Goal: Task Accomplishment & Management: Use online tool/utility

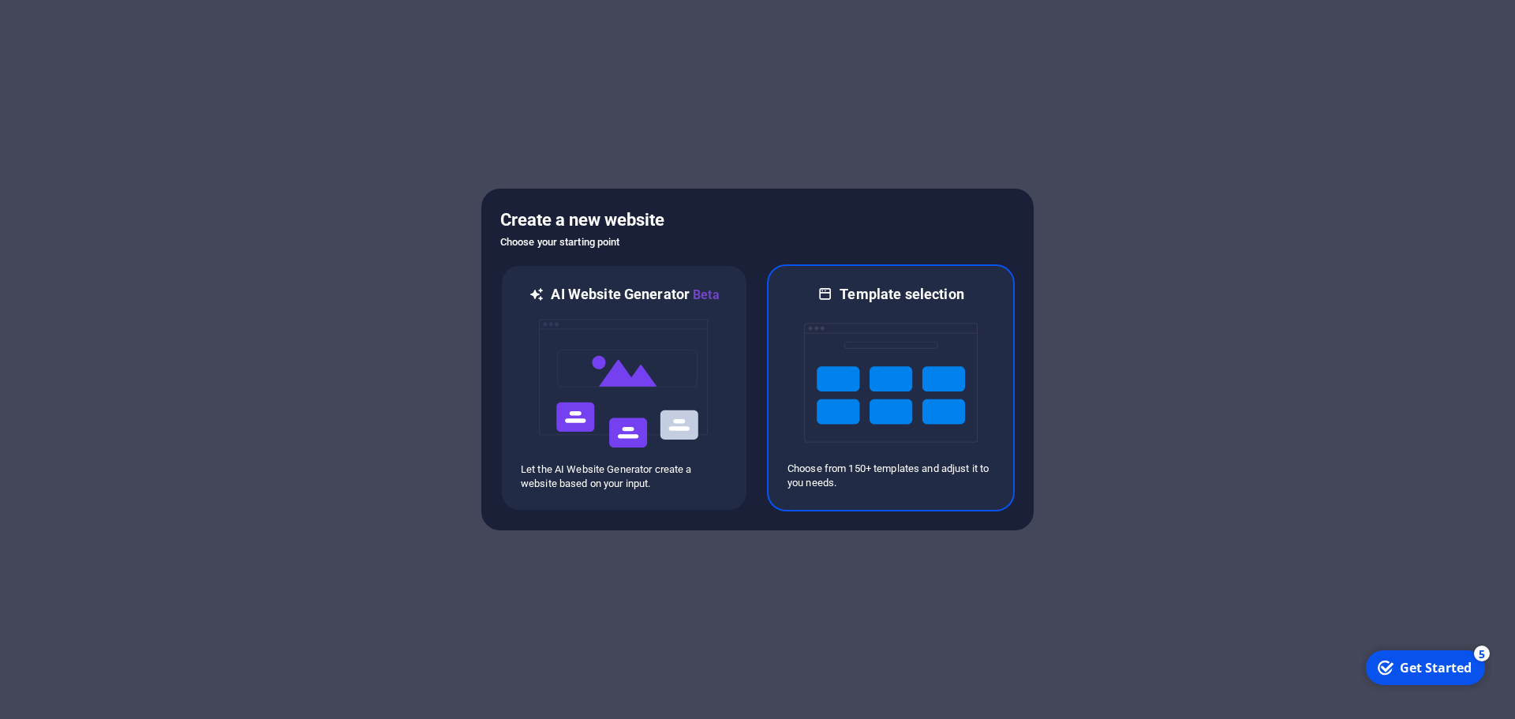
click at [903, 392] on img at bounding box center [891, 383] width 174 height 158
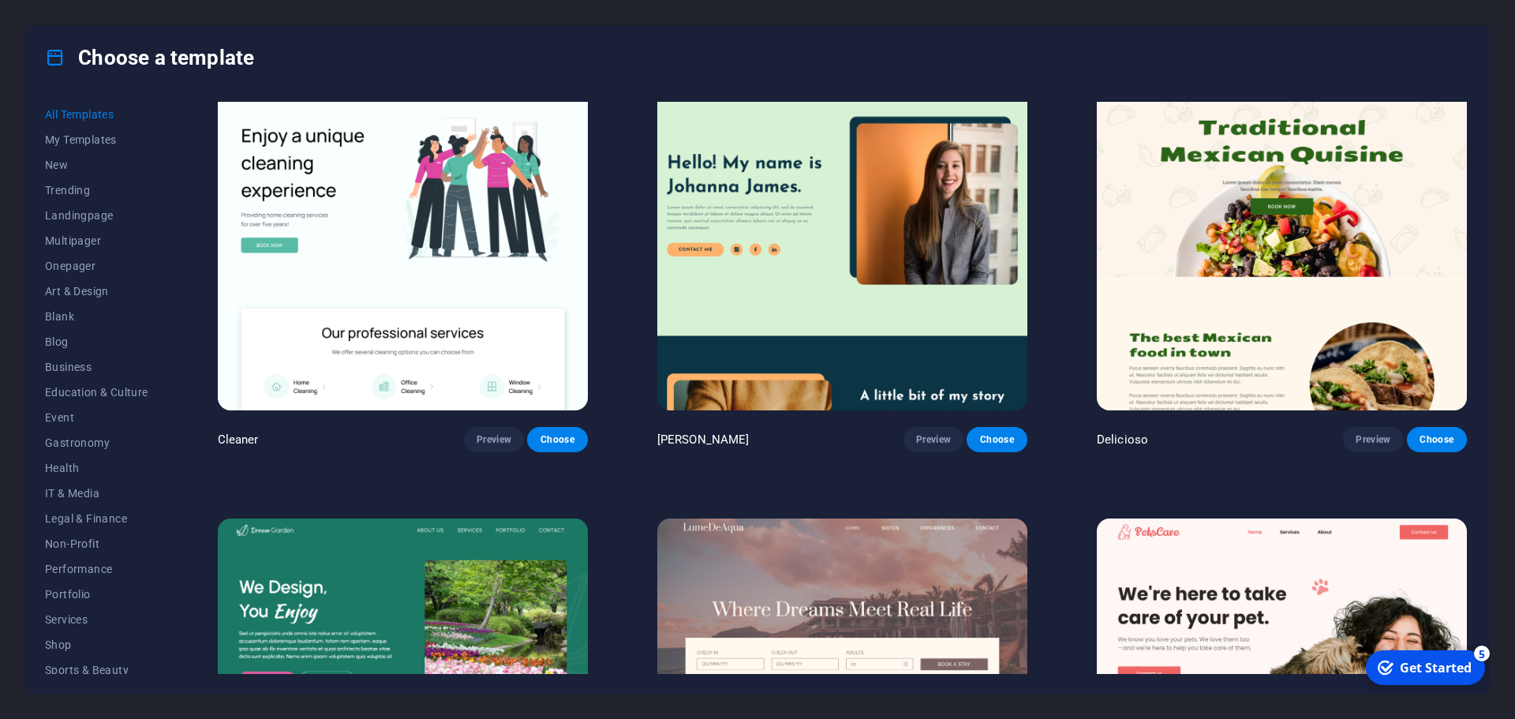
scroll to position [3629, 0]
click at [824, 234] on img at bounding box center [842, 239] width 370 height 341
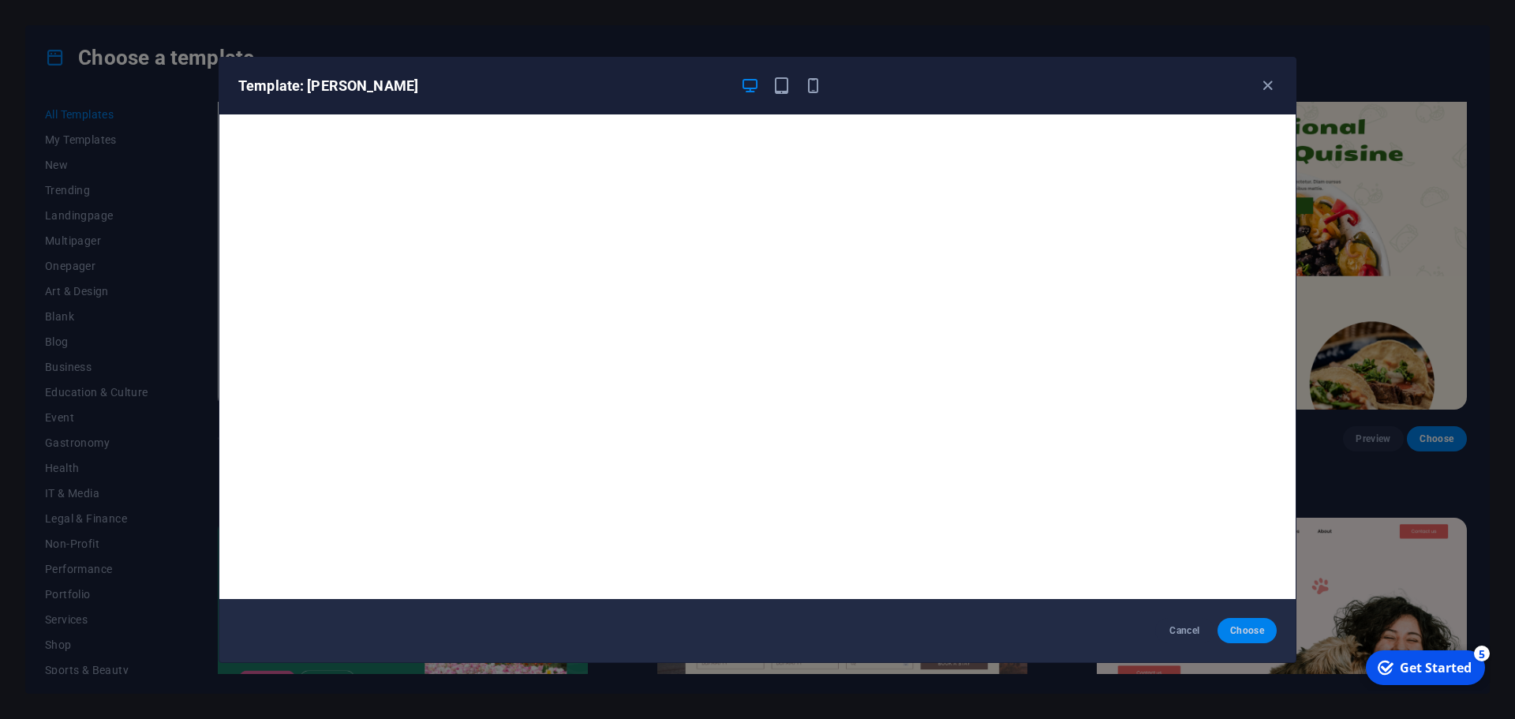
click at [1234, 626] on span "Choose" at bounding box center [1247, 630] width 34 height 13
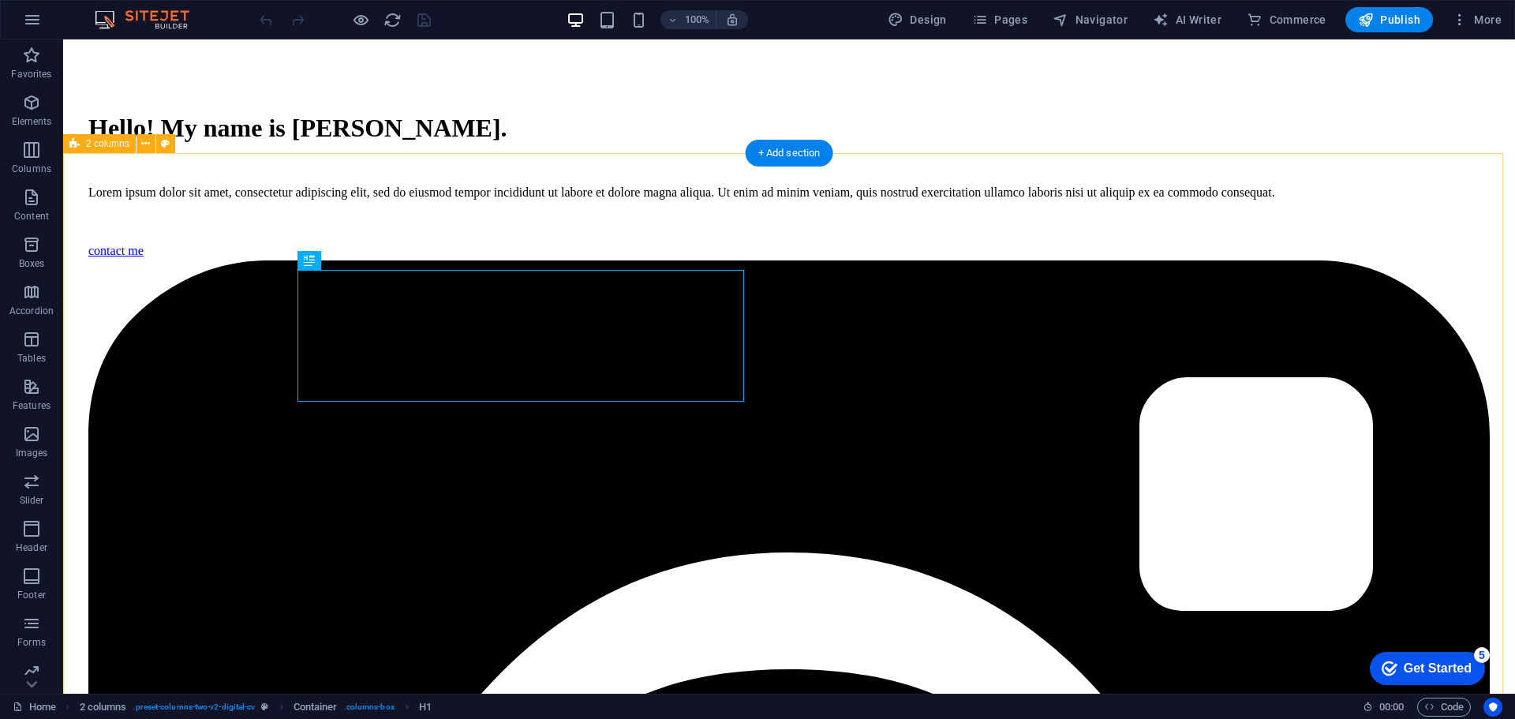
scroll to position [473, 0]
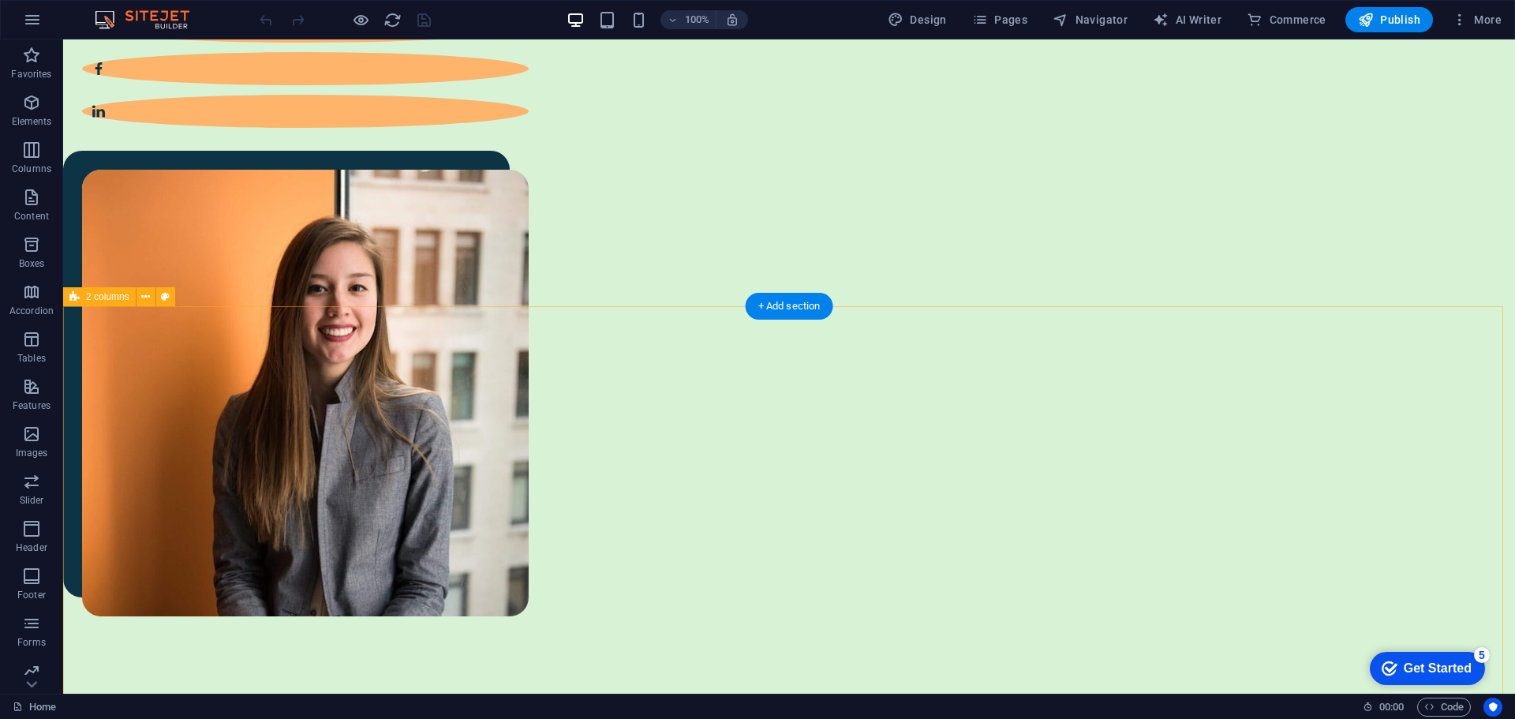
click at [144, 294] on icon at bounding box center [145, 297] width 9 height 17
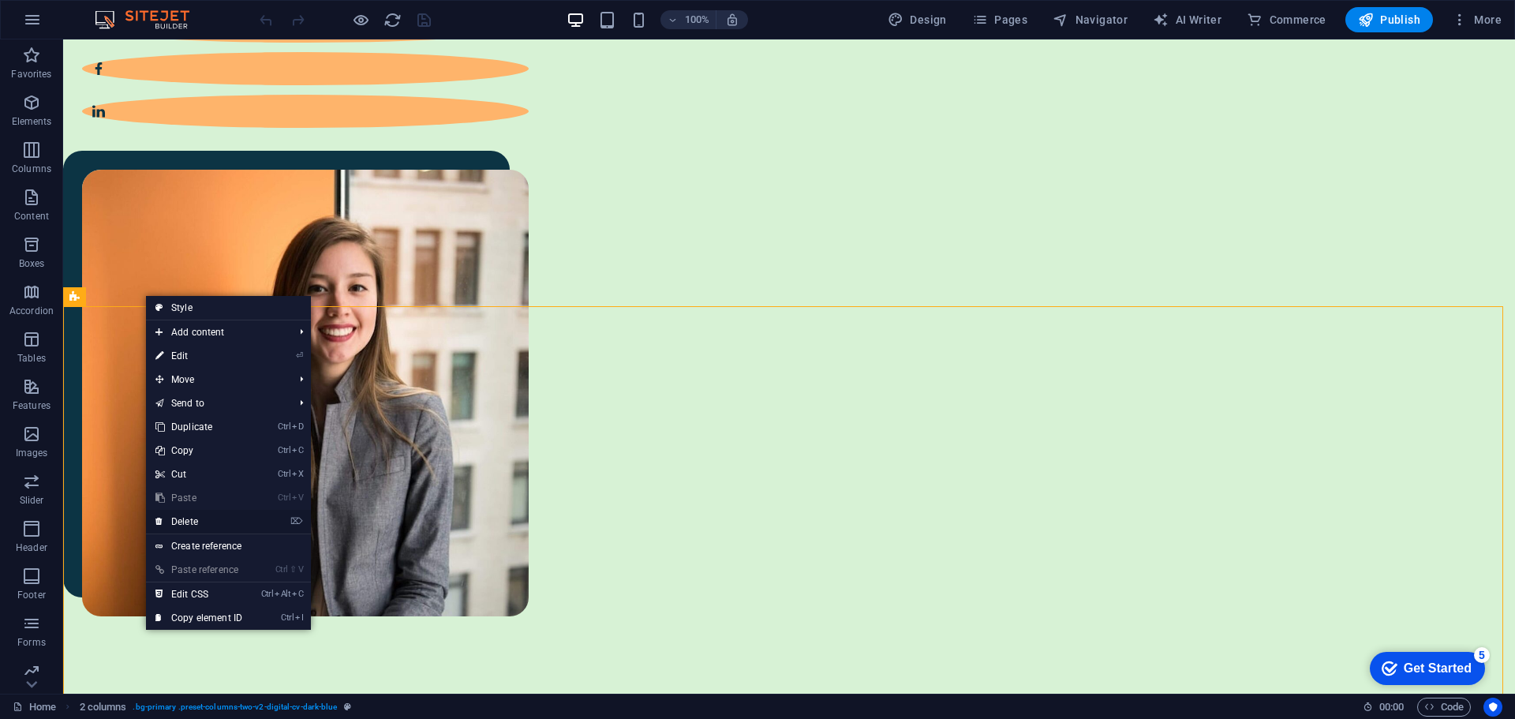
click at [184, 519] on link "⌦ Delete" at bounding box center [199, 522] width 106 height 24
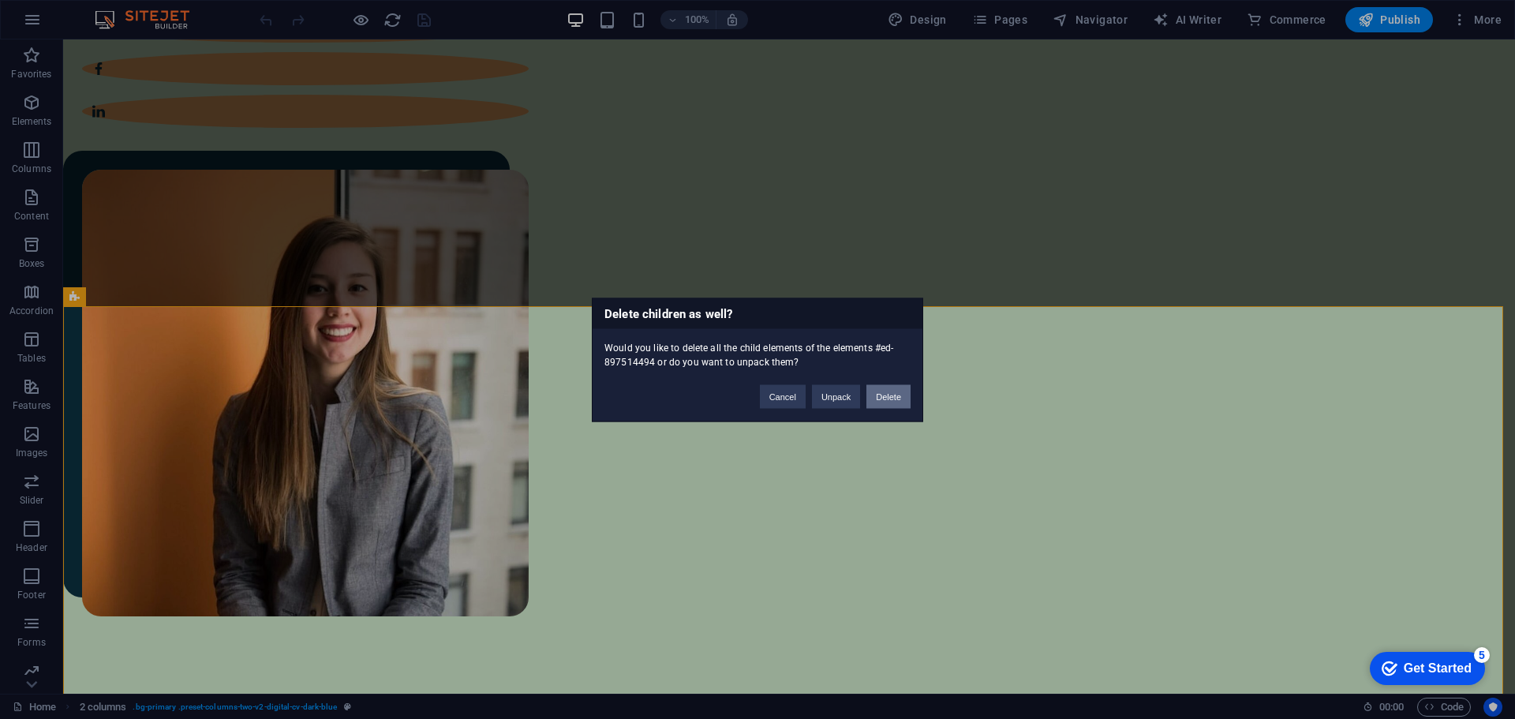
drag, startPoint x: 884, startPoint y: 394, endPoint x: 768, endPoint y: 355, distance: 122.5
click at [884, 394] on button "Delete" at bounding box center [888, 396] width 44 height 24
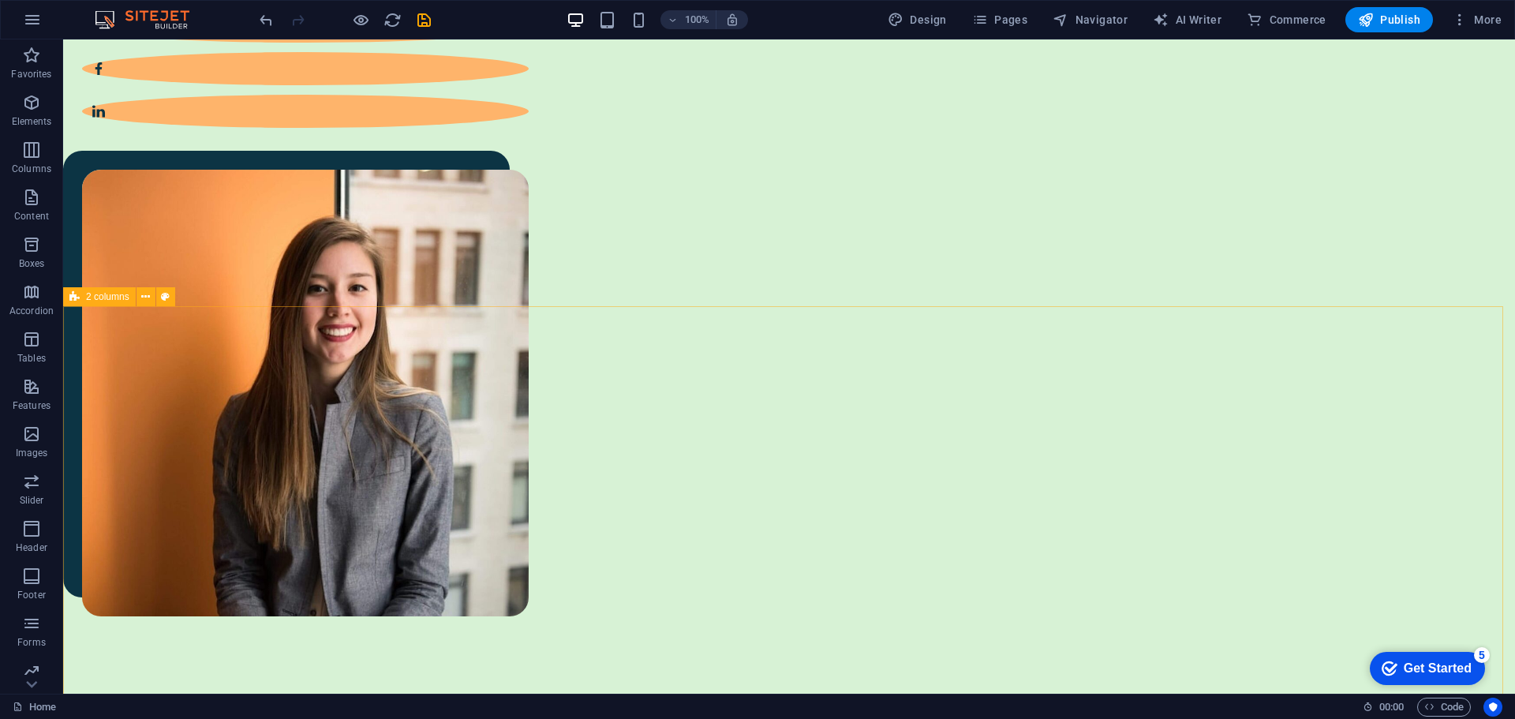
click at [76, 300] on icon at bounding box center [74, 296] width 10 height 19
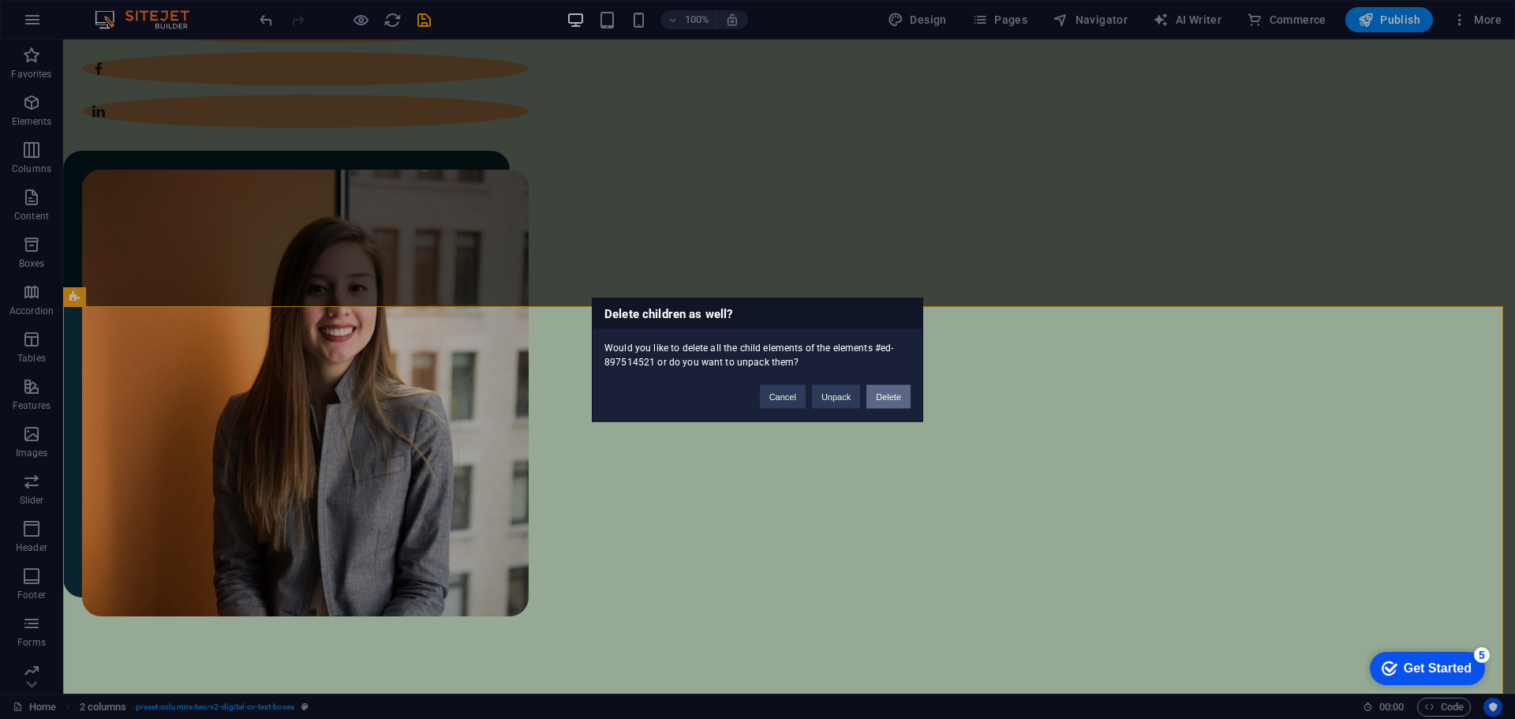
drag, startPoint x: 888, startPoint y: 394, endPoint x: 794, endPoint y: 342, distance: 107.4
click at [888, 394] on button "Delete" at bounding box center [888, 396] width 44 height 24
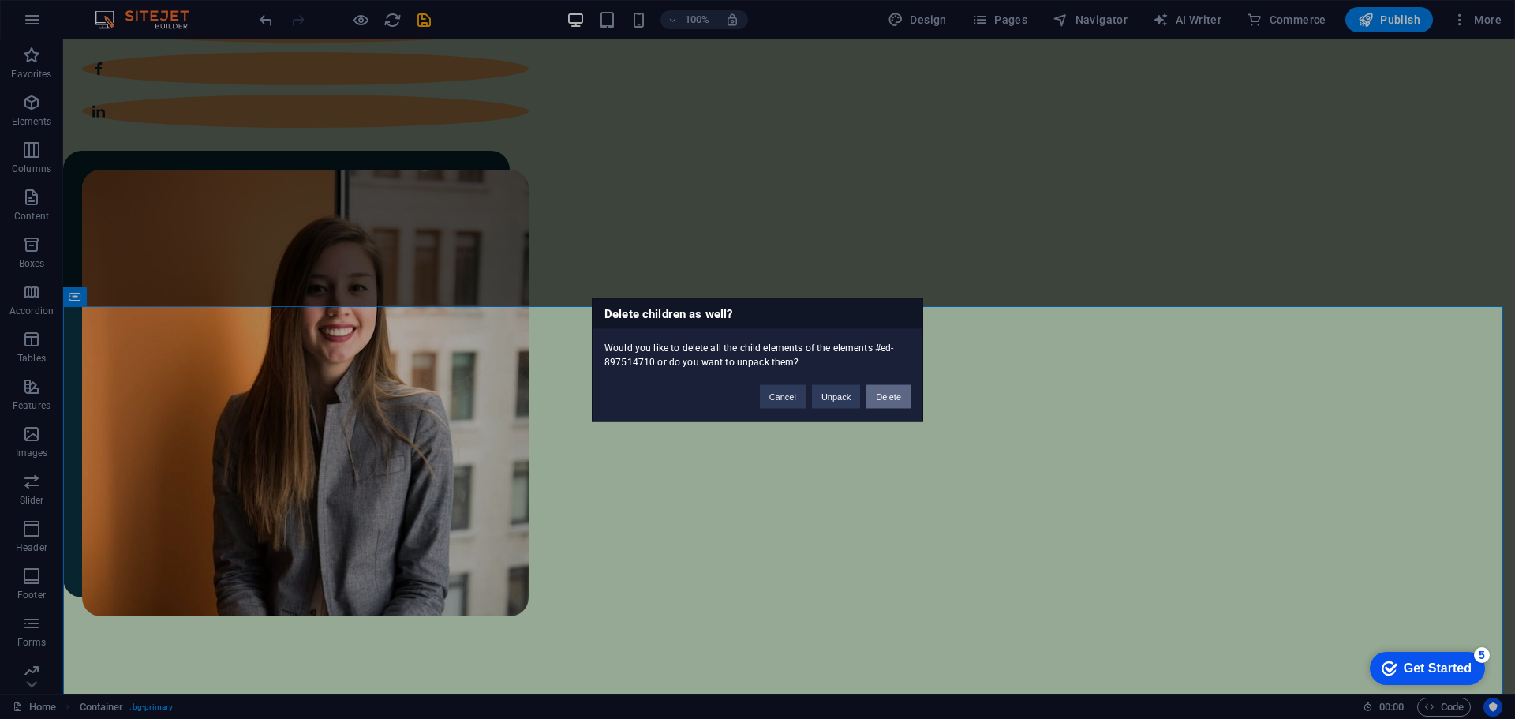
click at [880, 396] on button "Delete" at bounding box center [888, 396] width 44 height 24
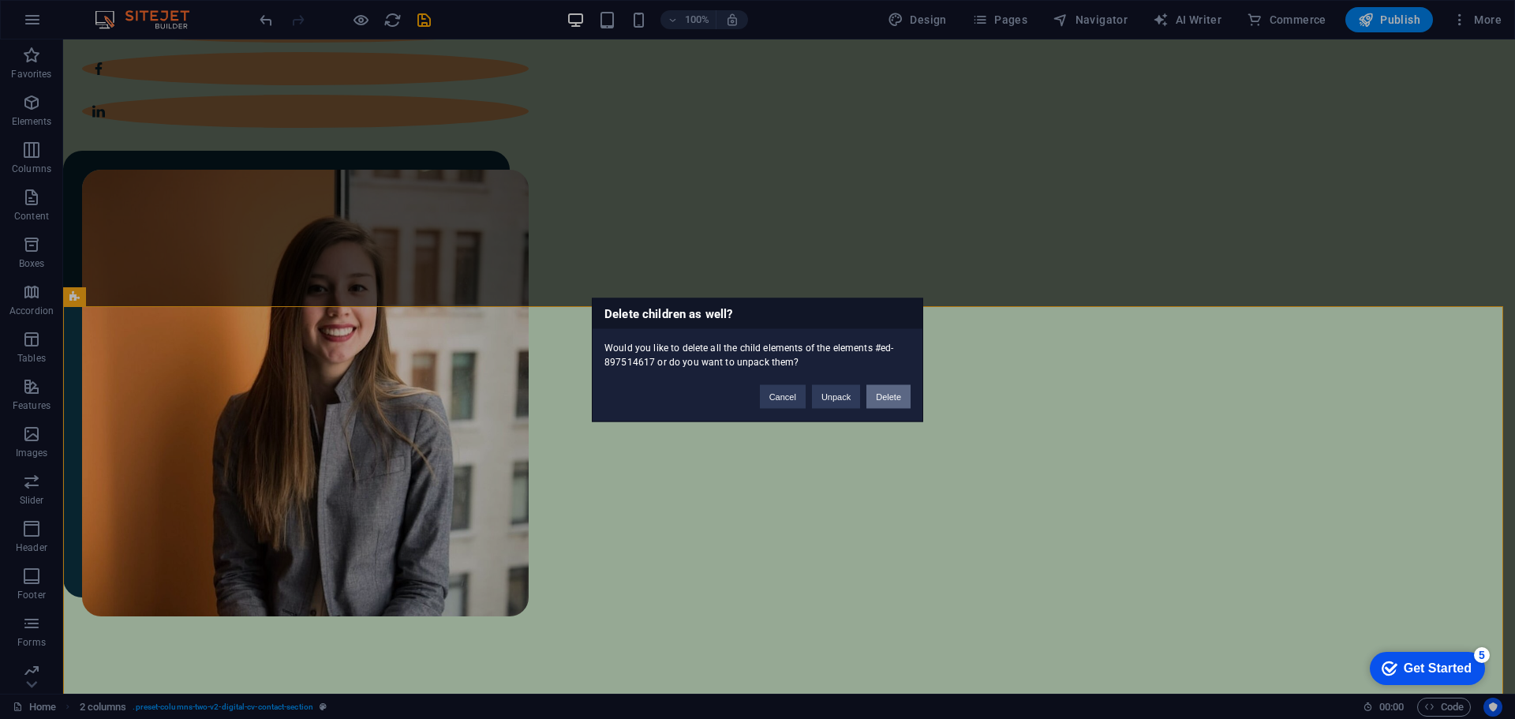
click at [879, 402] on button "Delete" at bounding box center [888, 396] width 44 height 24
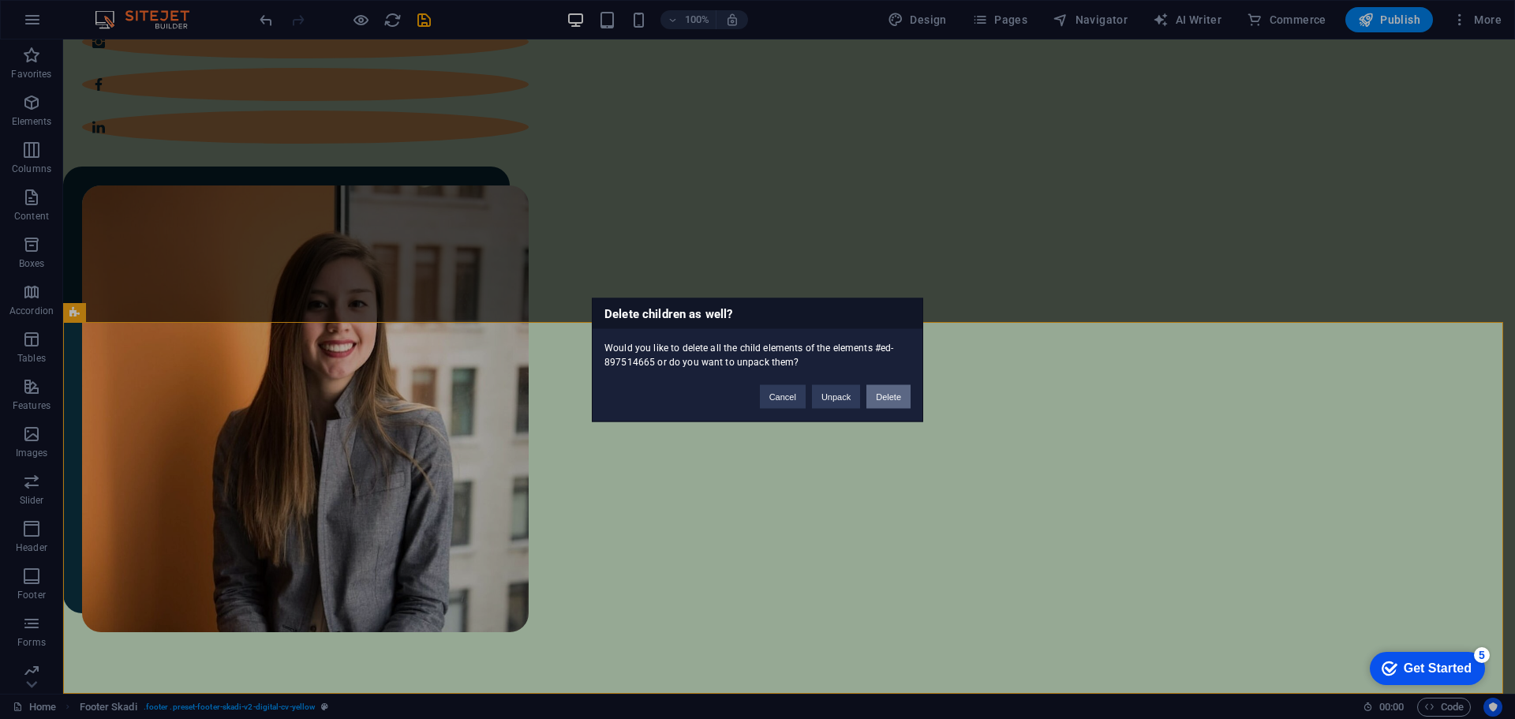
click at [889, 394] on button "Delete" at bounding box center [888, 396] width 44 height 24
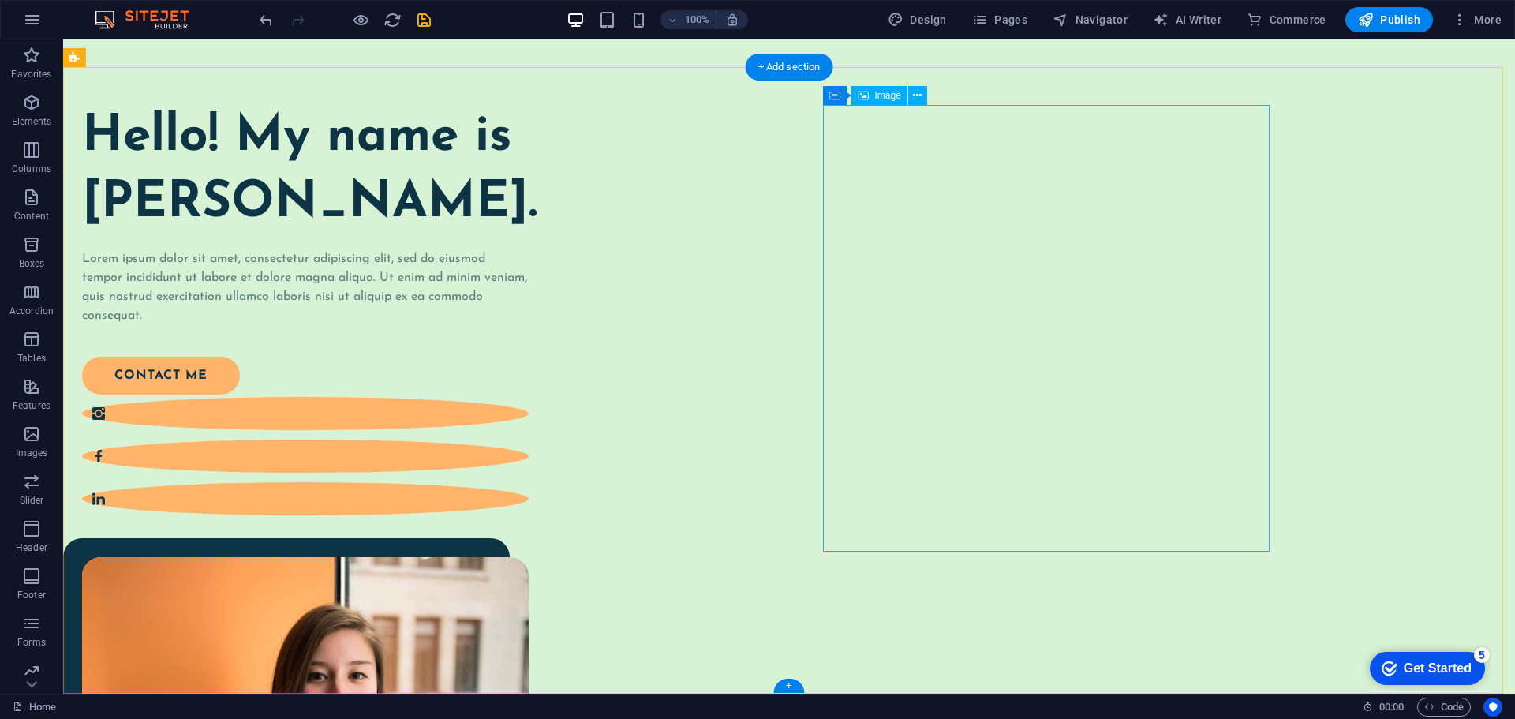
select select "%"
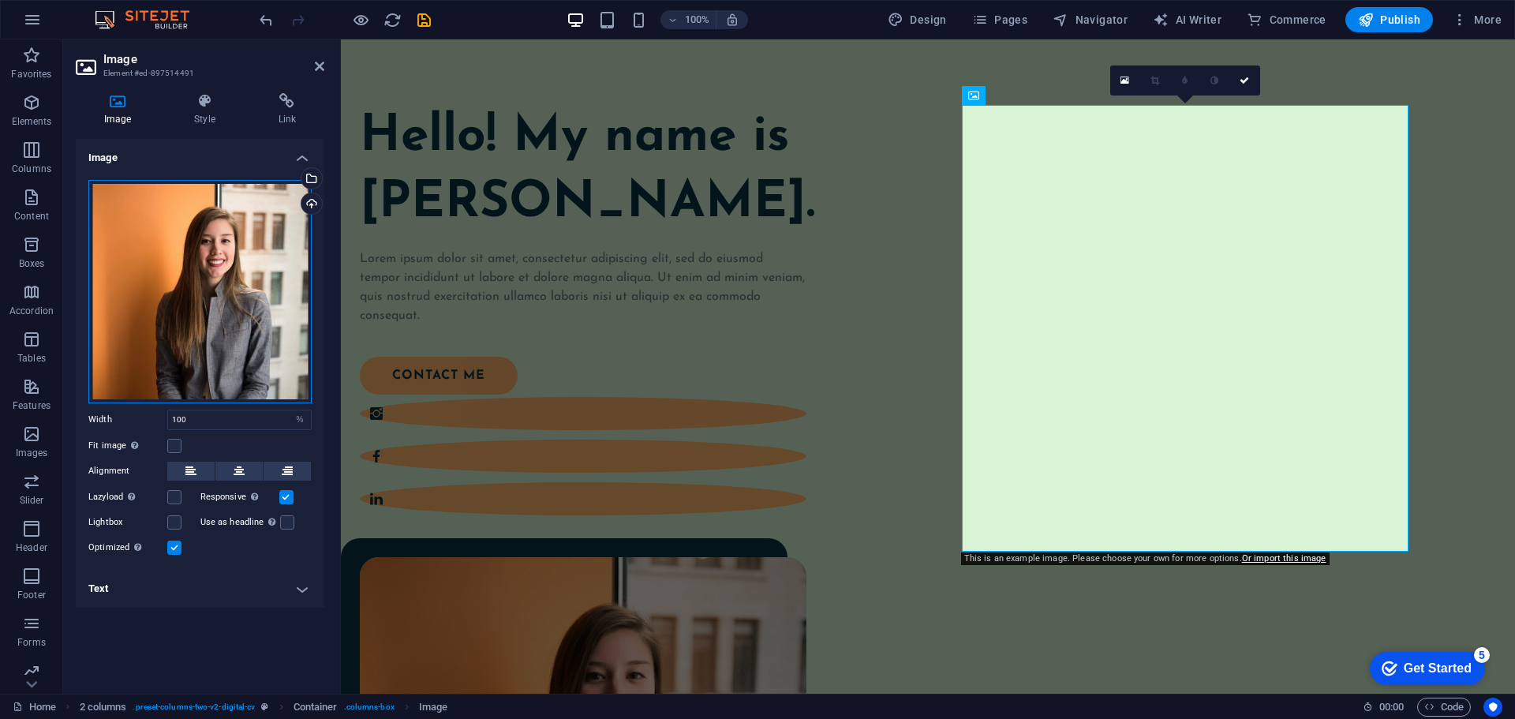
click at [193, 270] on div "Drag files here, click to choose files or select files from Files or our free s…" at bounding box center [199, 291] width 223 height 223
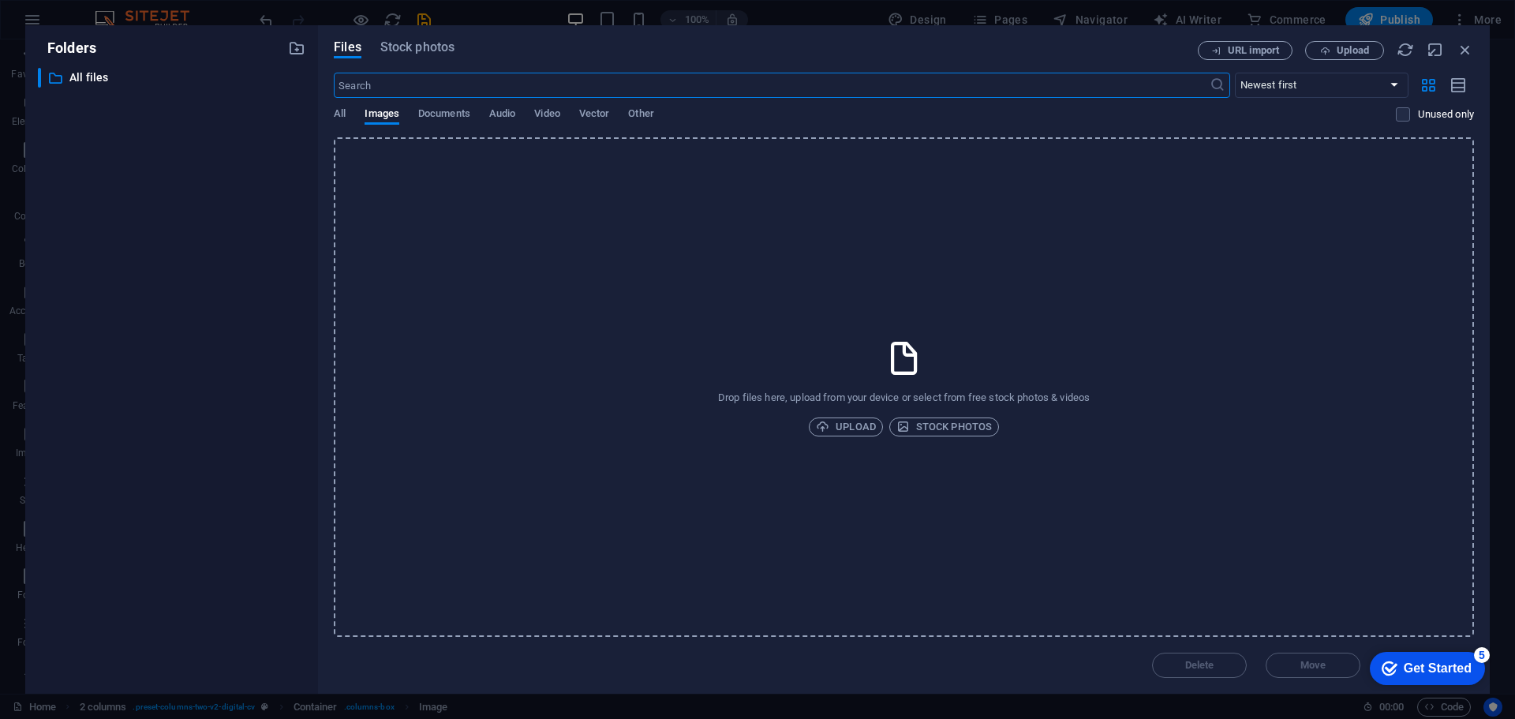
scroll to position [79, 0]
click at [849, 424] on span "Upload" at bounding box center [846, 426] width 60 height 19
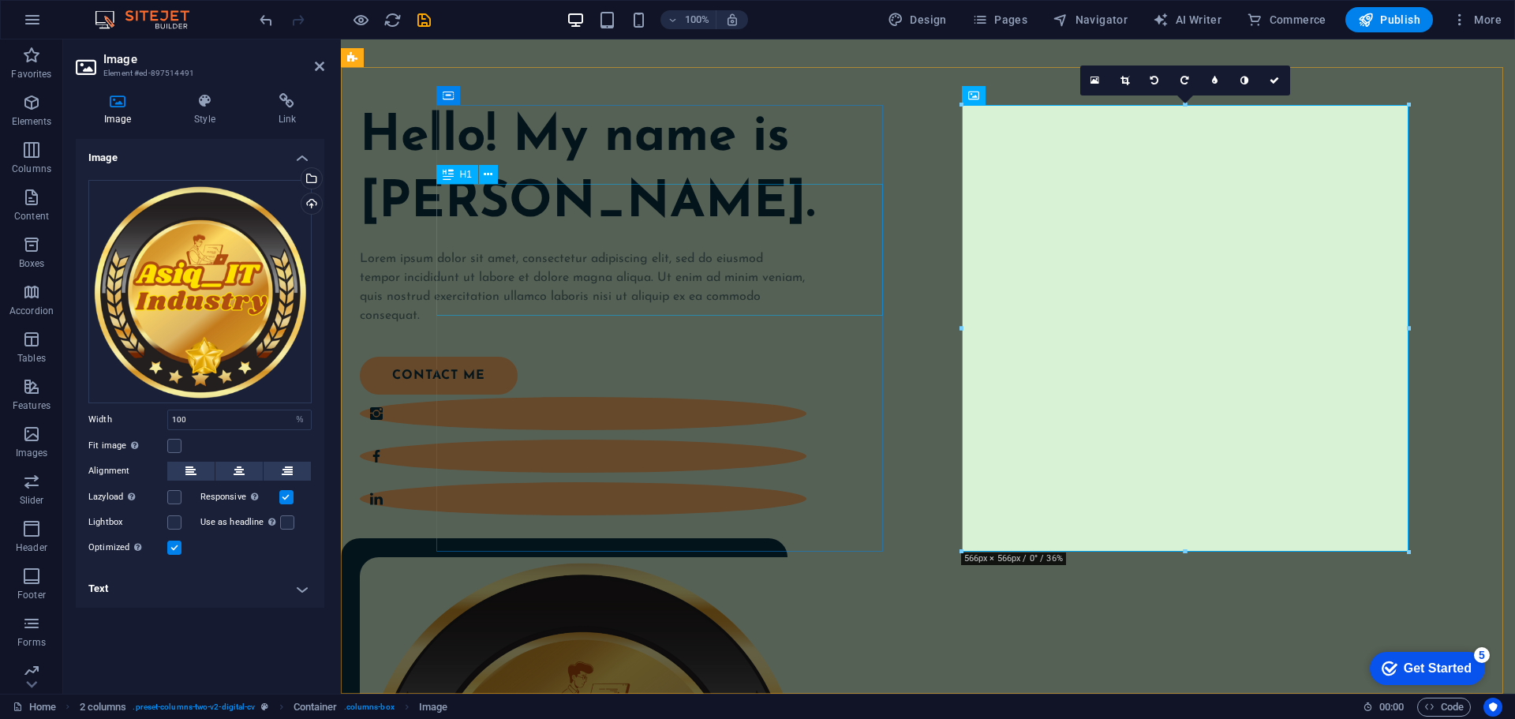
click at [604, 227] on div "Hello! My name is [PERSON_NAME]." at bounding box center [583, 170] width 447 height 131
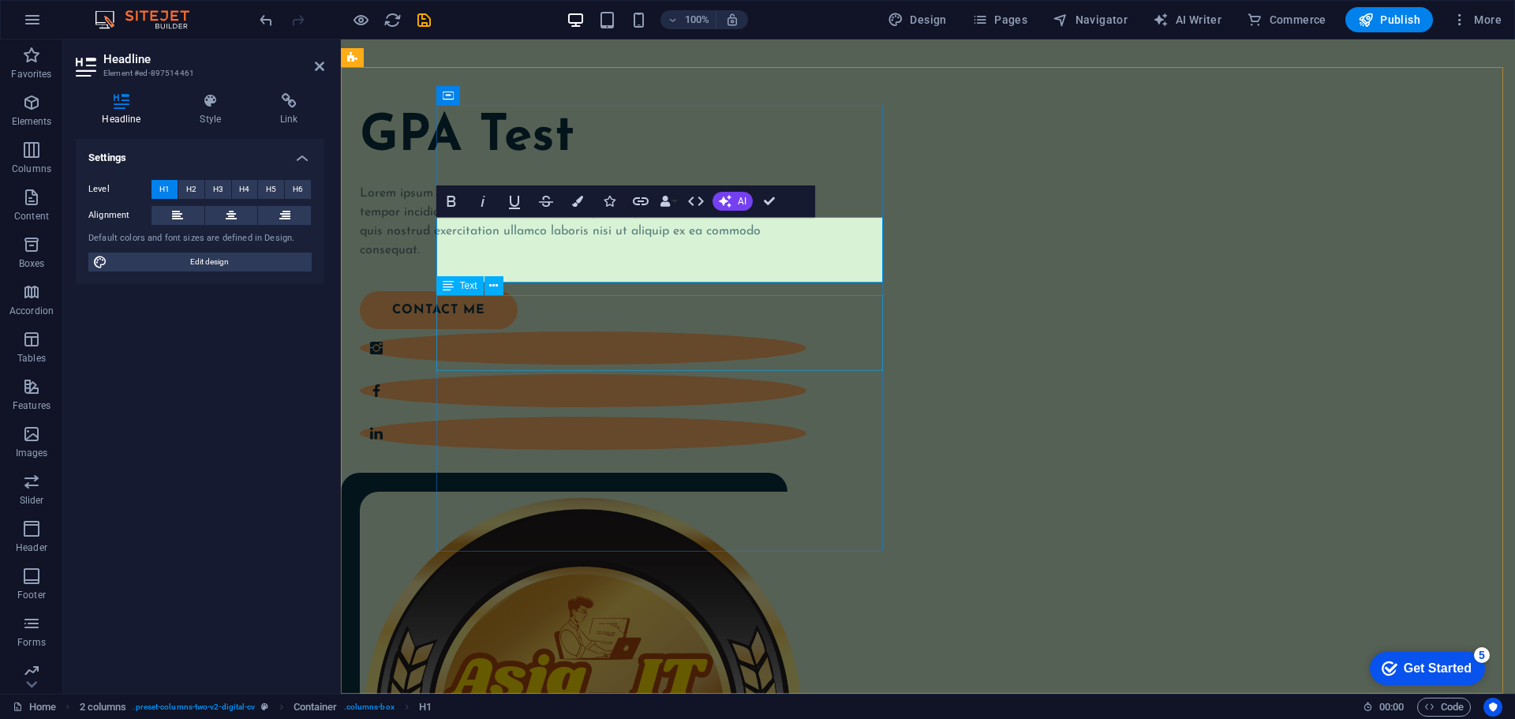
click at [645, 260] on div "Lorem ipsum dolor sit amet, consectetur adipiscing elit, sed do eiusmod tempor …" at bounding box center [583, 222] width 447 height 76
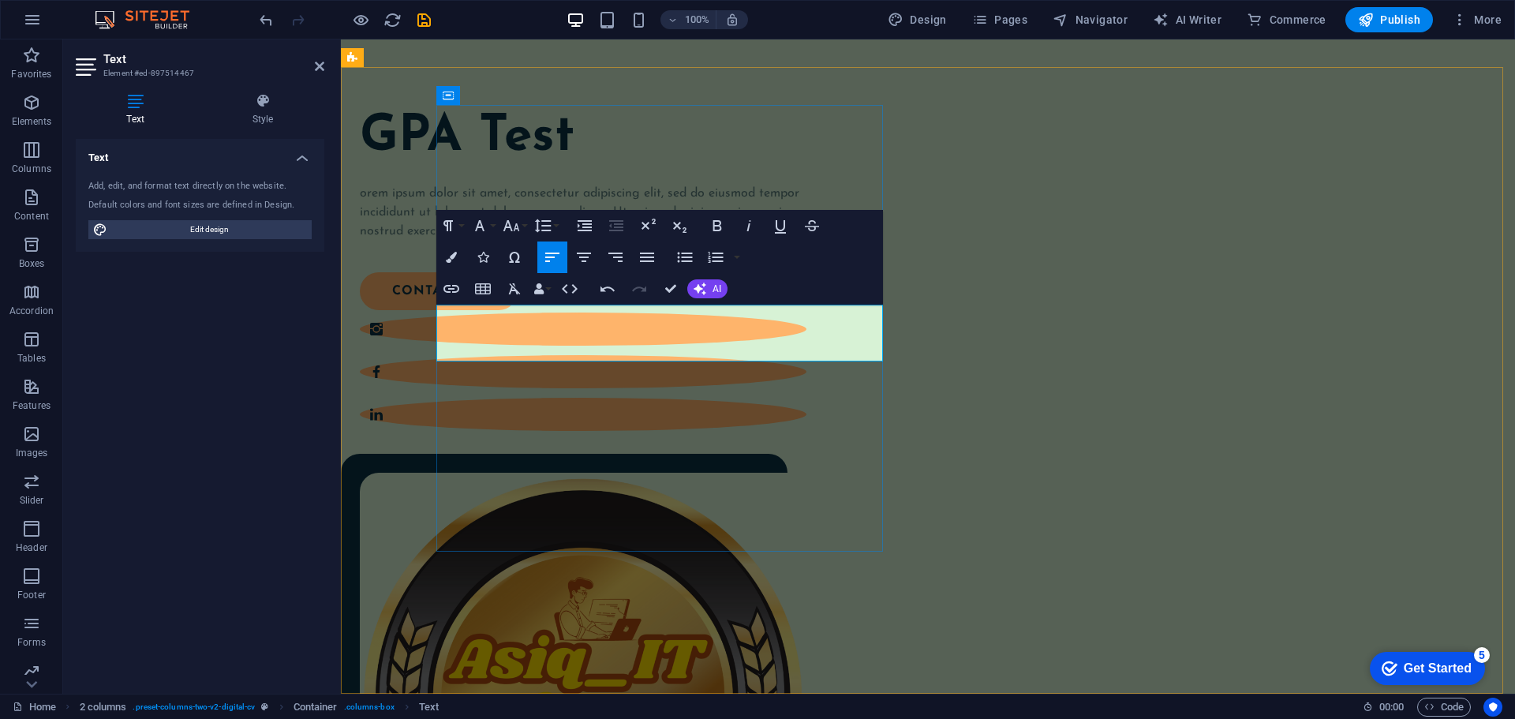
click at [731, 237] on span "orem ipsum dolor sit amet, consectetur adipiscing elit, sed do eiusmod tempor i…" at bounding box center [579, 212] width 439 height 50
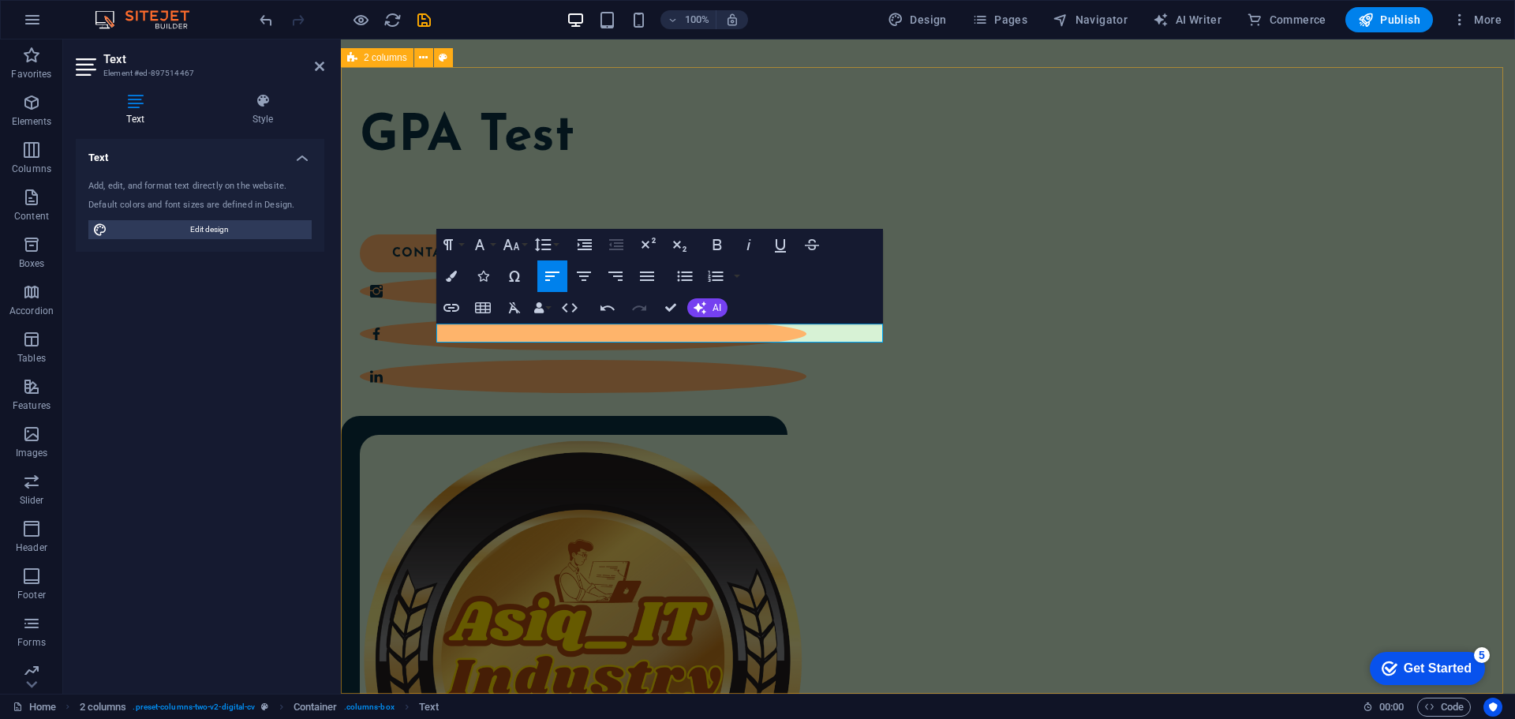
click at [985, 601] on div "GPA Test contact me" at bounding box center [928, 544] width 1174 height 955
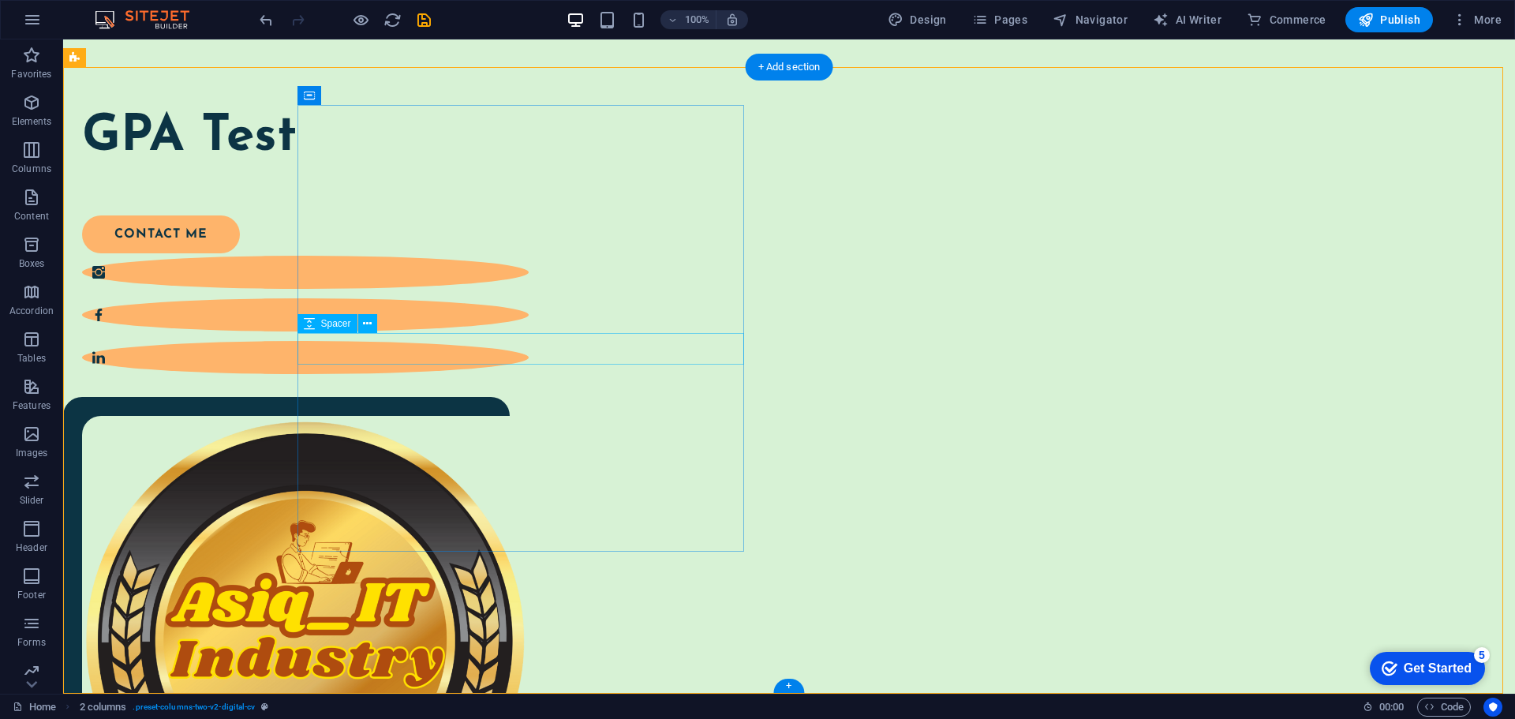
click at [454, 215] on div at bounding box center [305, 200] width 447 height 32
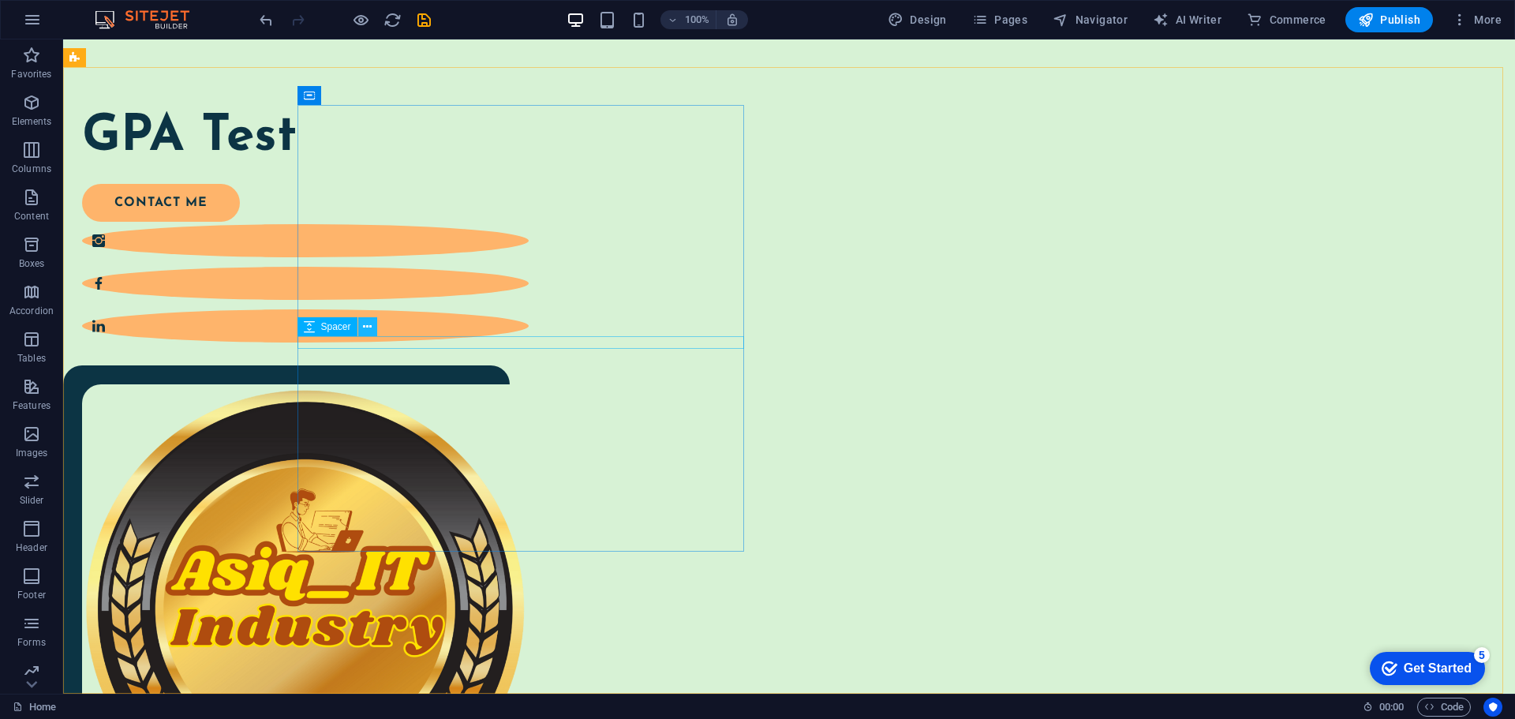
click at [367, 324] on icon at bounding box center [367, 327] width 9 height 17
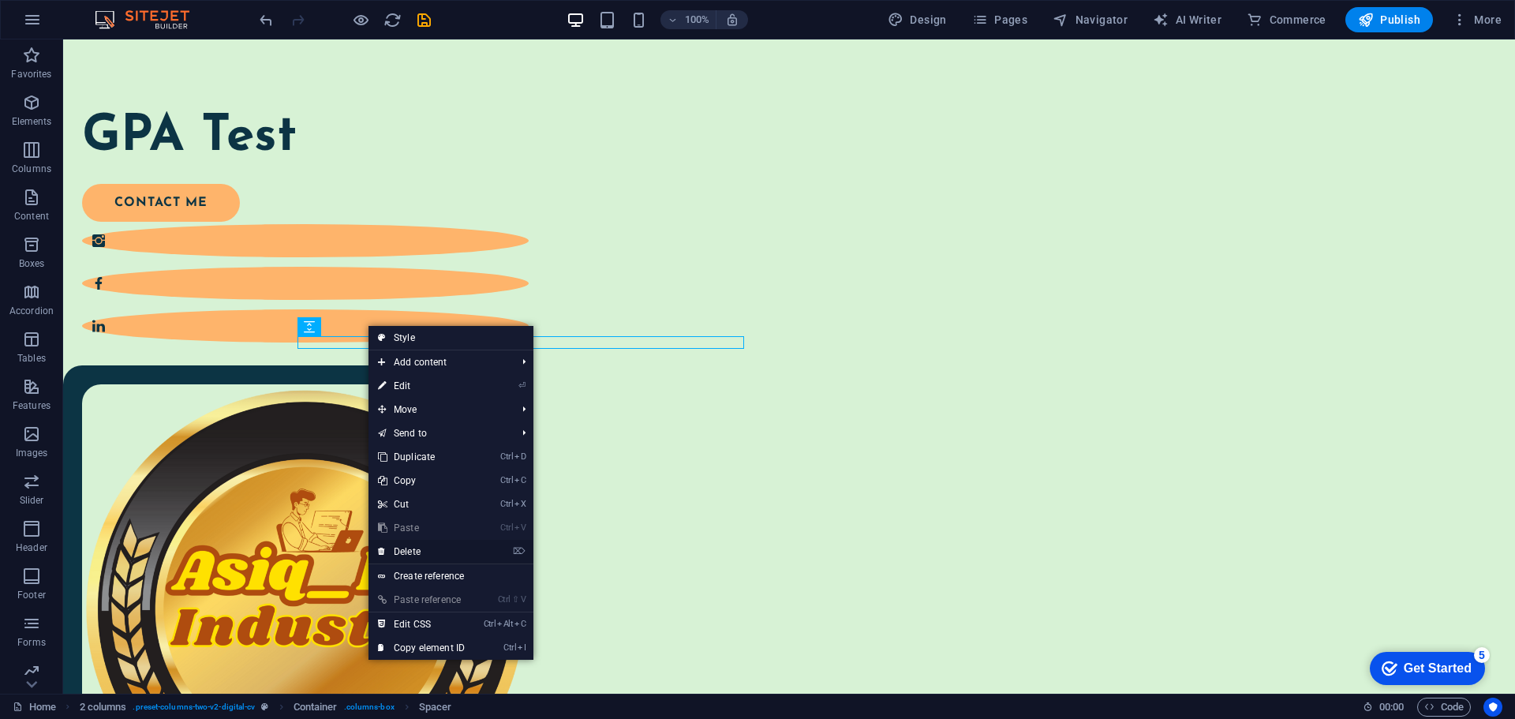
click at [430, 542] on link "⌦ Delete" at bounding box center [421, 552] width 106 height 24
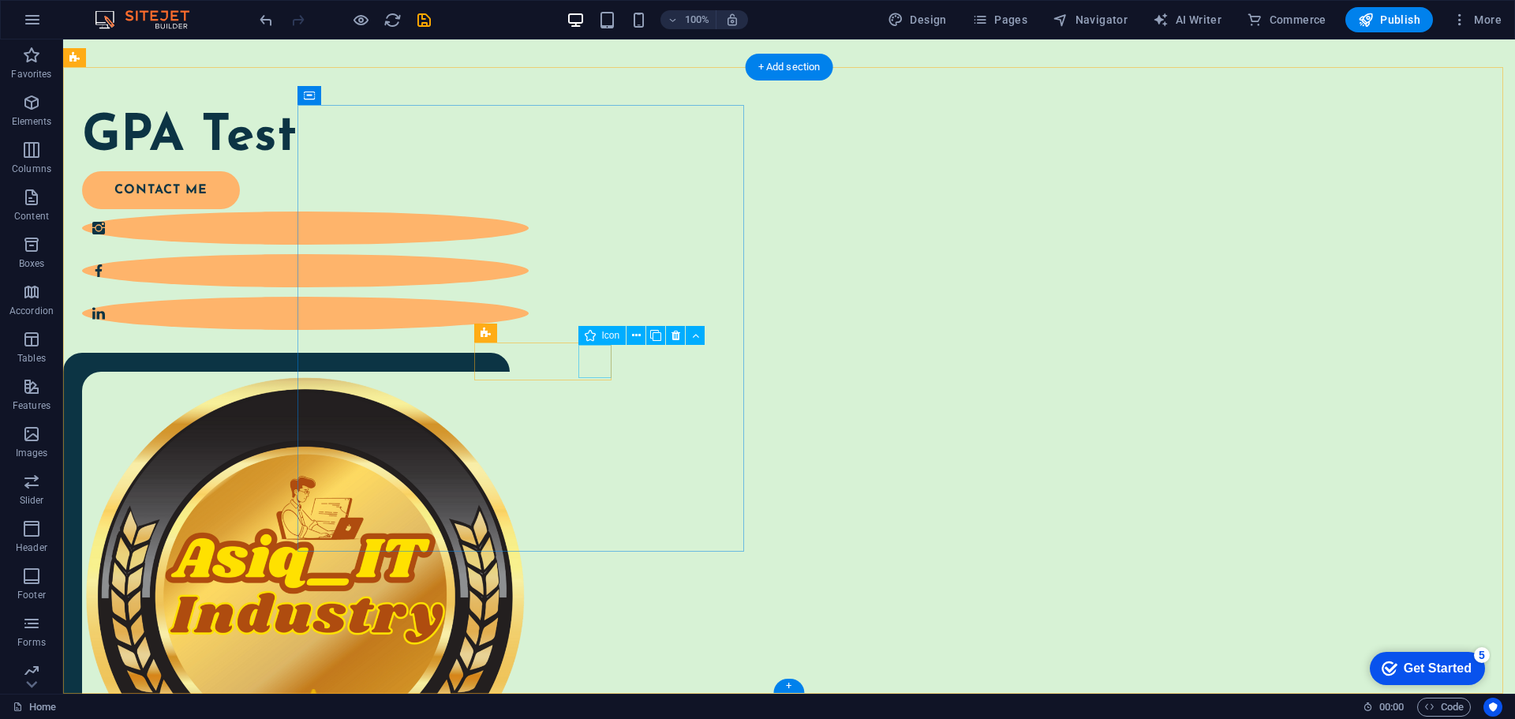
click at [529, 330] on figure at bounding box center [305, 313] width 447 height 33
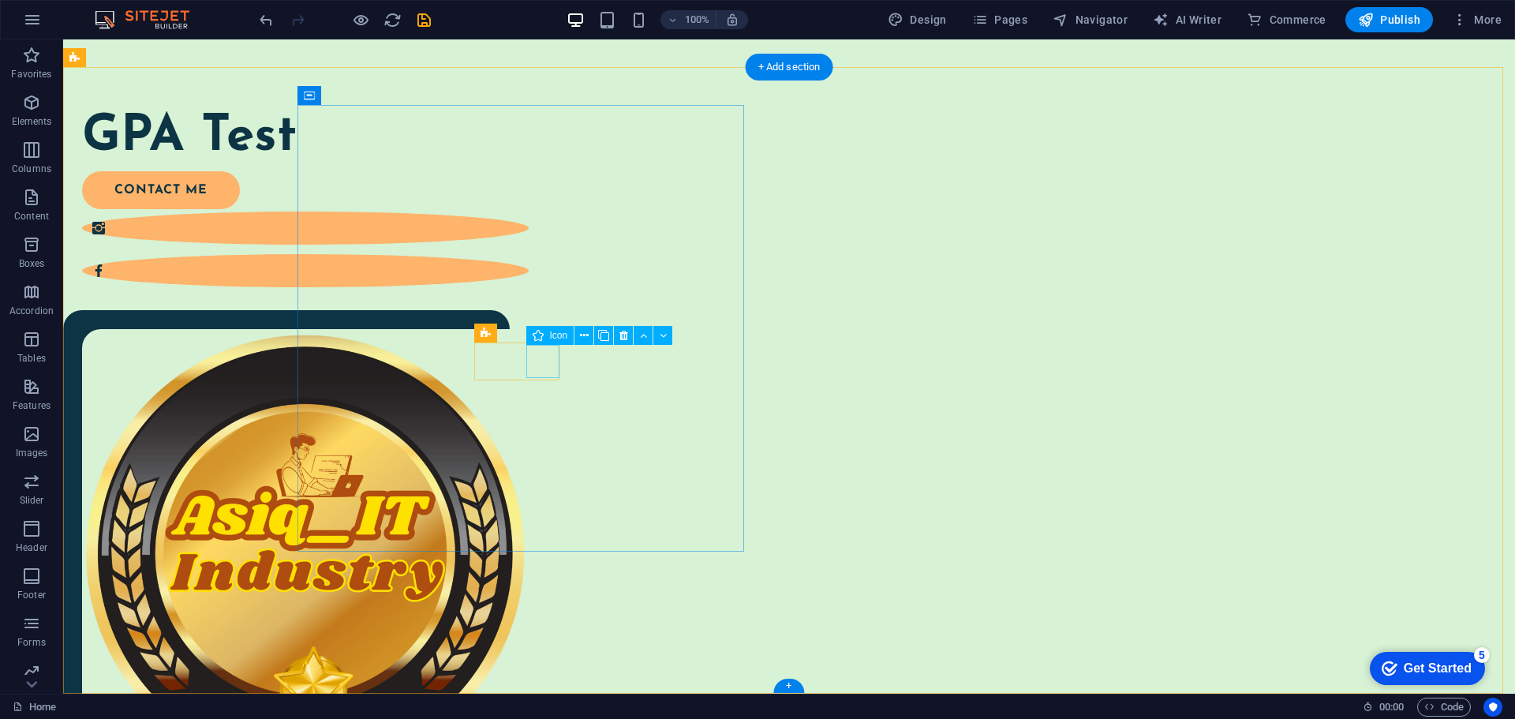
click at [529, 287] on figure at bounding box center [305, 270] width 447 height 33
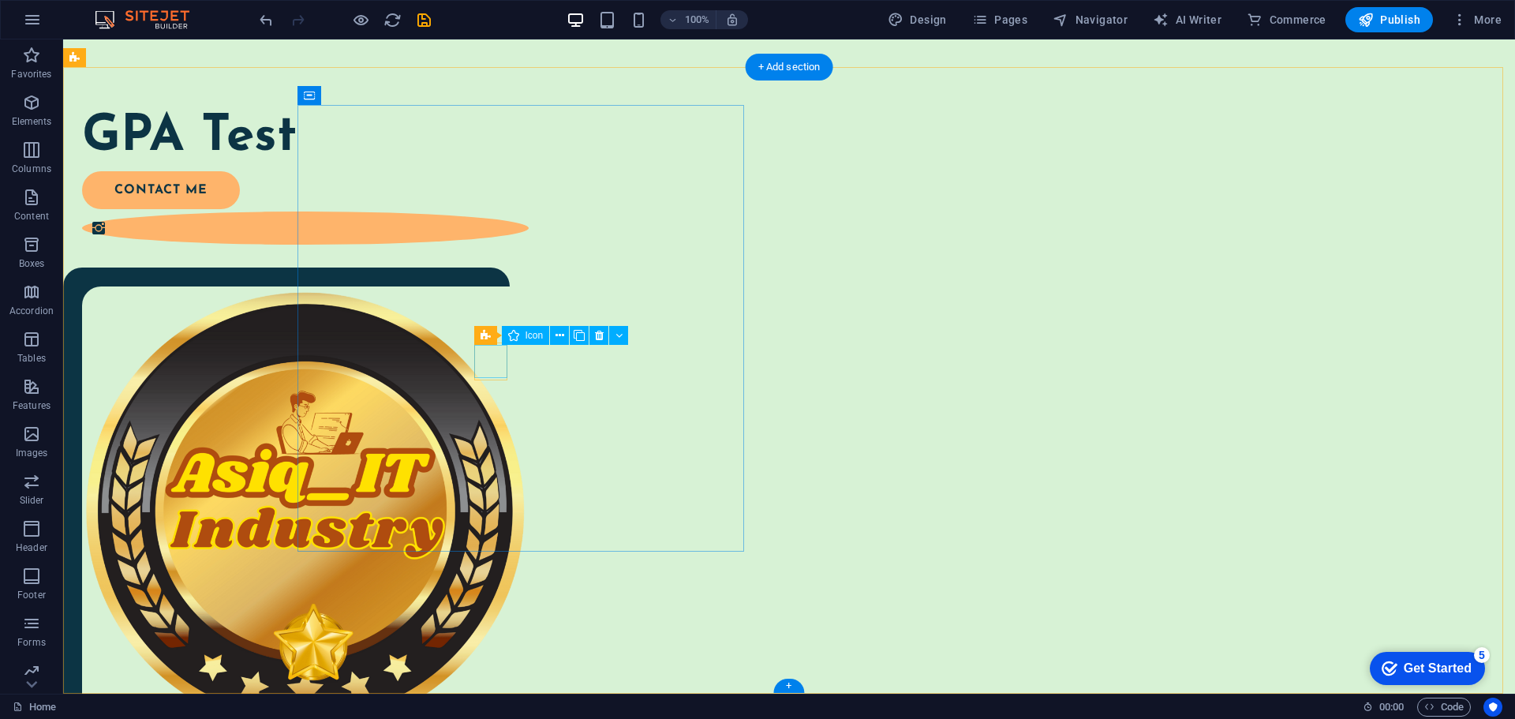
click at [501, 245] on figure at bounding box center [305, 227] width 447 height 33
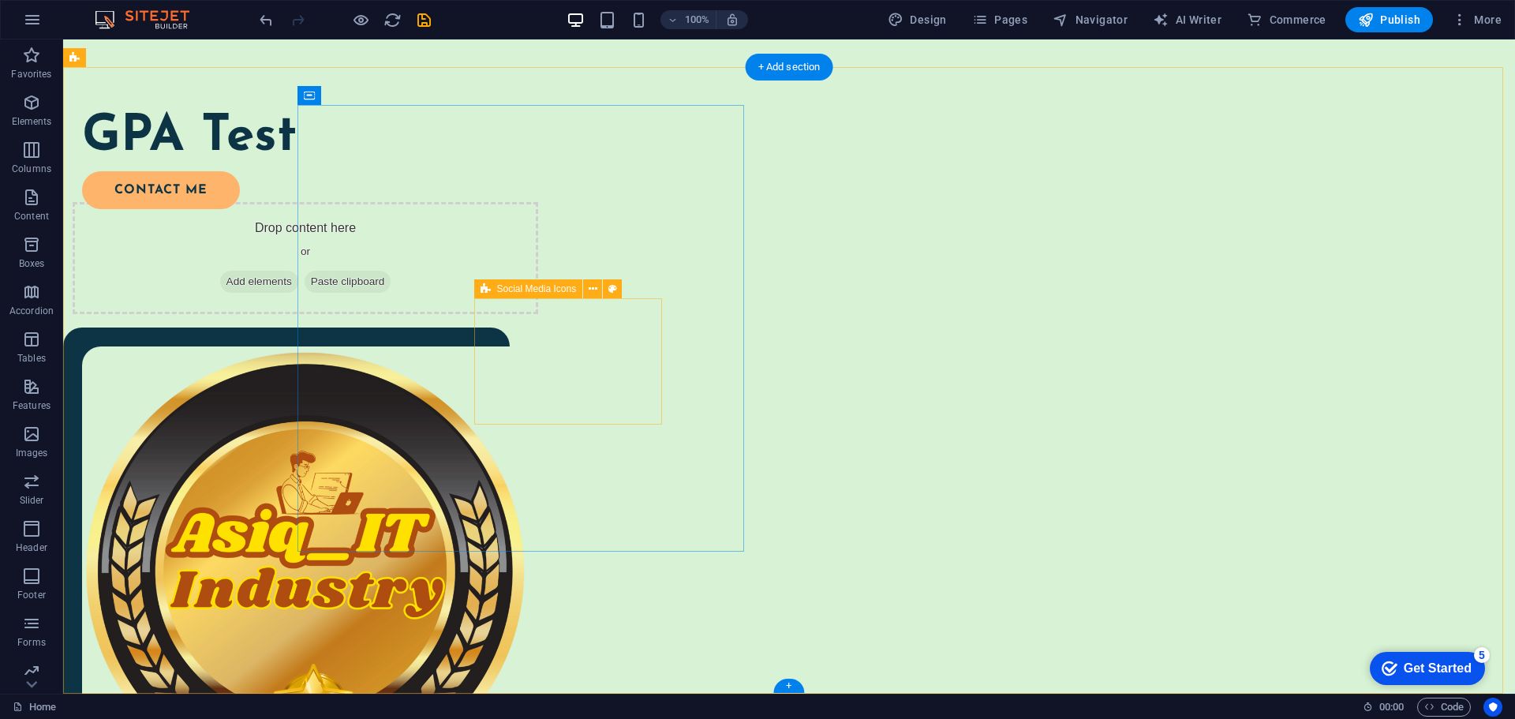
click at [391, 293] on span "Paste clipboard" at bounding box center [348, 282] width 87 height 22
click at [593, 290] on icon at bounding box center [593, 289] width 9 height 17
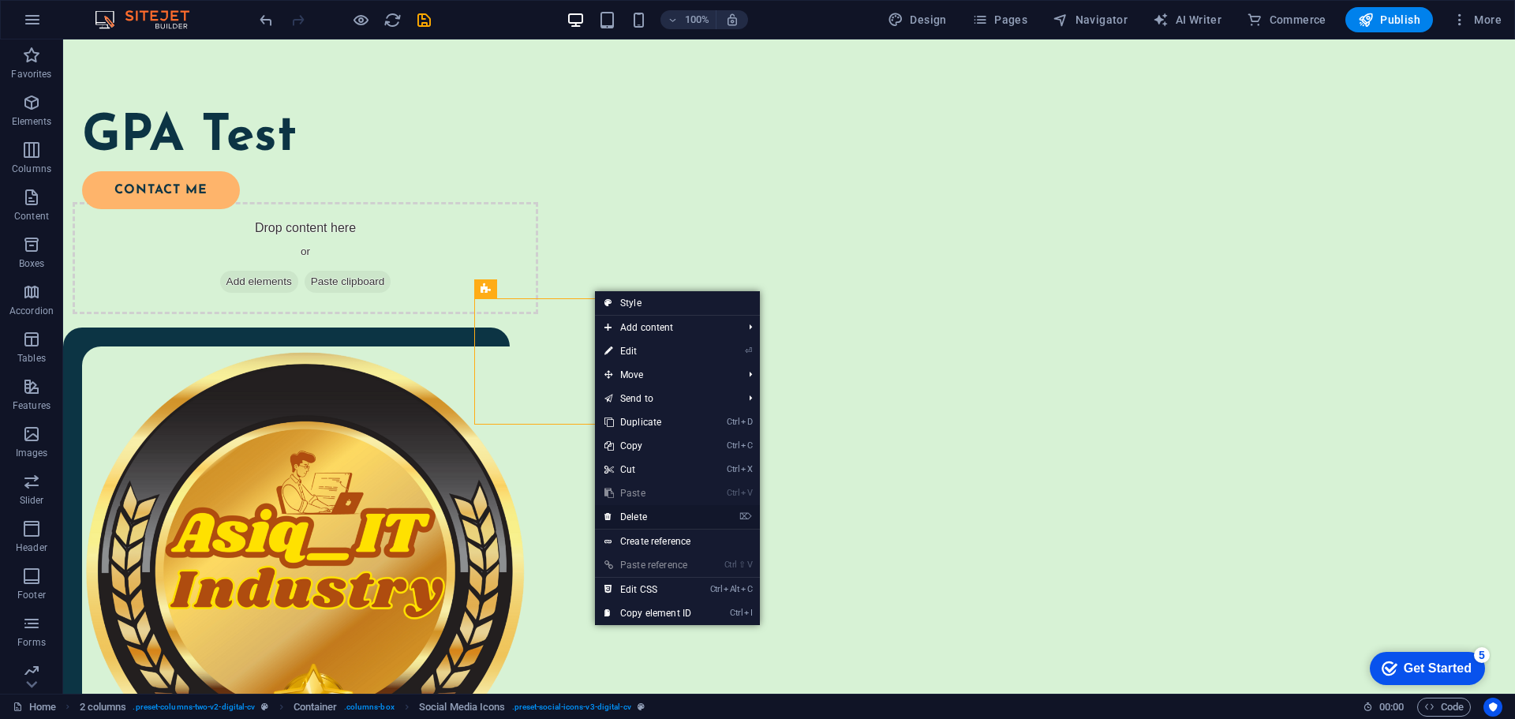
click at [652, 510] on link "⌦ Delete" at bounding box center [648, 517] width 106 height 24
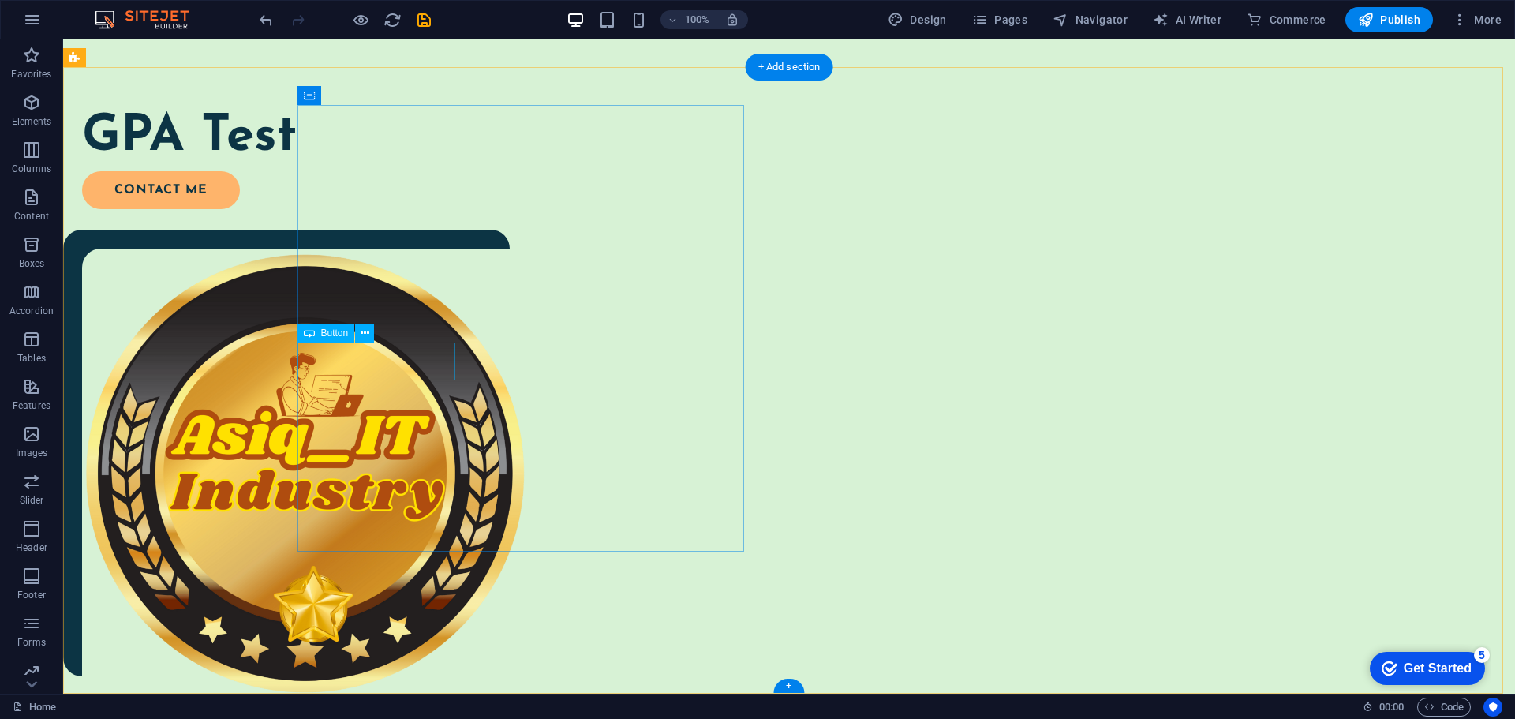
click at [435, 209] on div "contact me" at bounding box center [296, 190] width 428 height 38
select select "px"
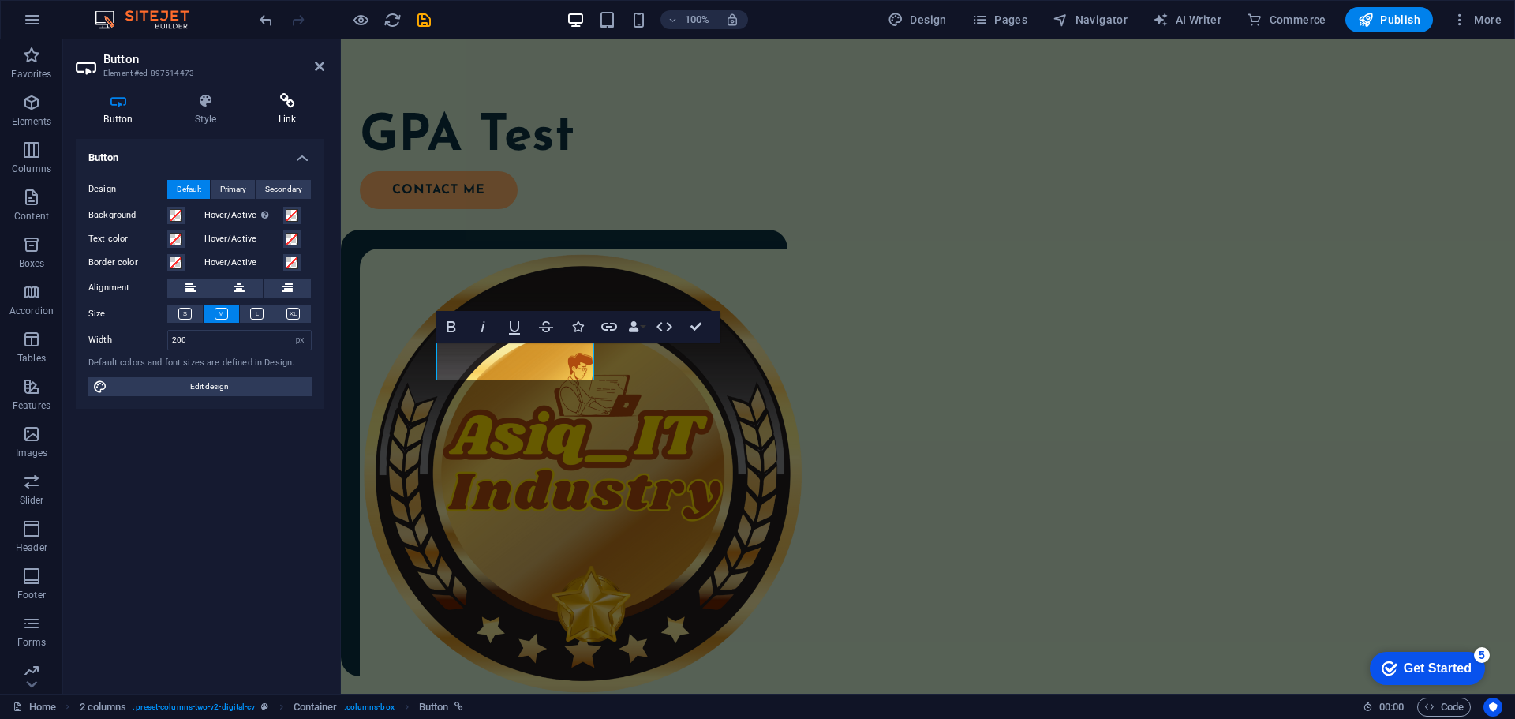
click at [288, 104] on icon at bounding box center [287, 101] width 74 height 16
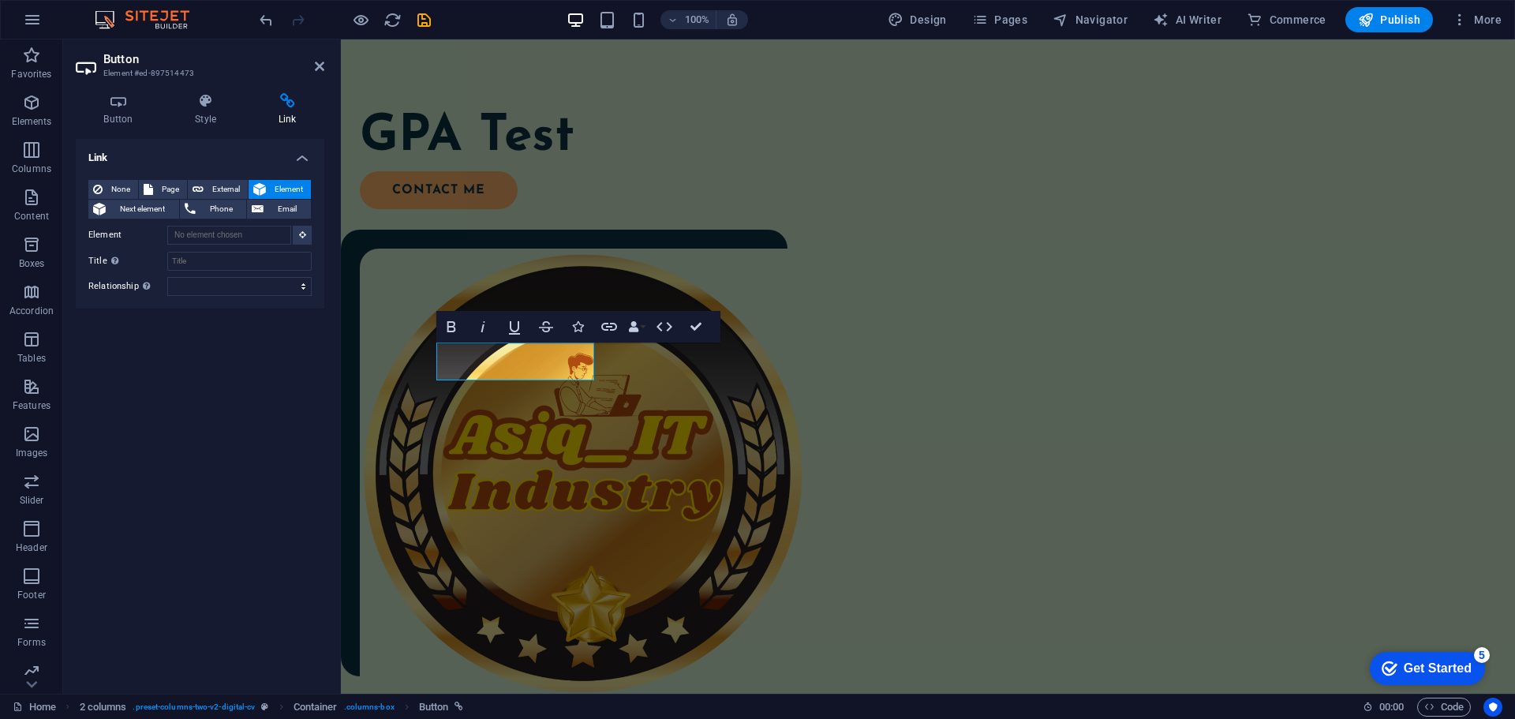
click at [286, 96] on icon at bounding box center [287, 101] width 74 height 16
click at [518, 209] on link "contact me" at bounding box center [439, 190] width 158 height 38
click at [439, 209] on div "contact me" at bounding box center [574, 190] width 428 height 38
click at [213, 189] on span "External" at bounding box center [225, 189] width 35 height 19
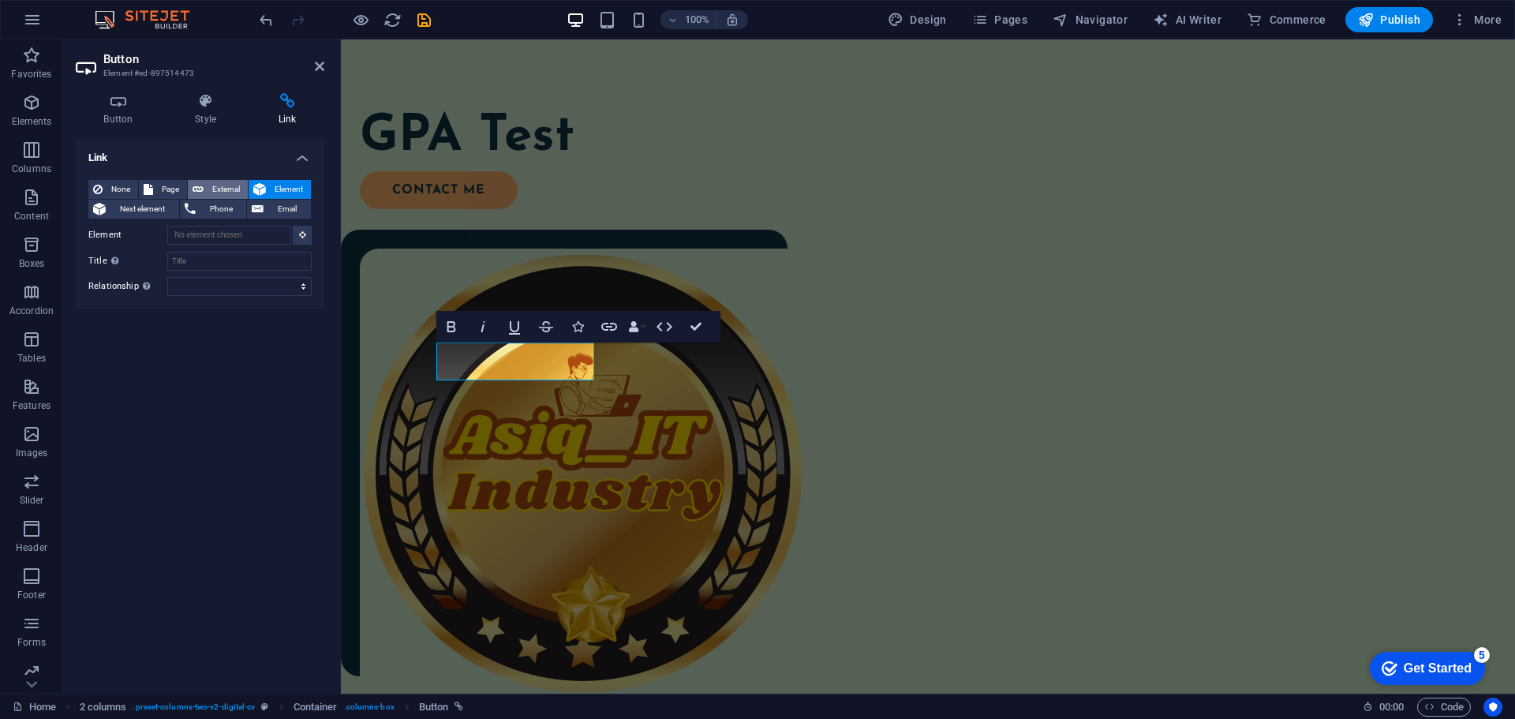
select select "blank"
click at [204, 227] on input "URL" at bounding box center [239, 235] width 144 height 19
paste input "[URL][DOMAIN_NAME]"
type input "[URL][DOMAIN_NAME]"
click at [217, 259] on select "New tab Same tab Overlay" at bounding box center [239, 260] width 144 height 19
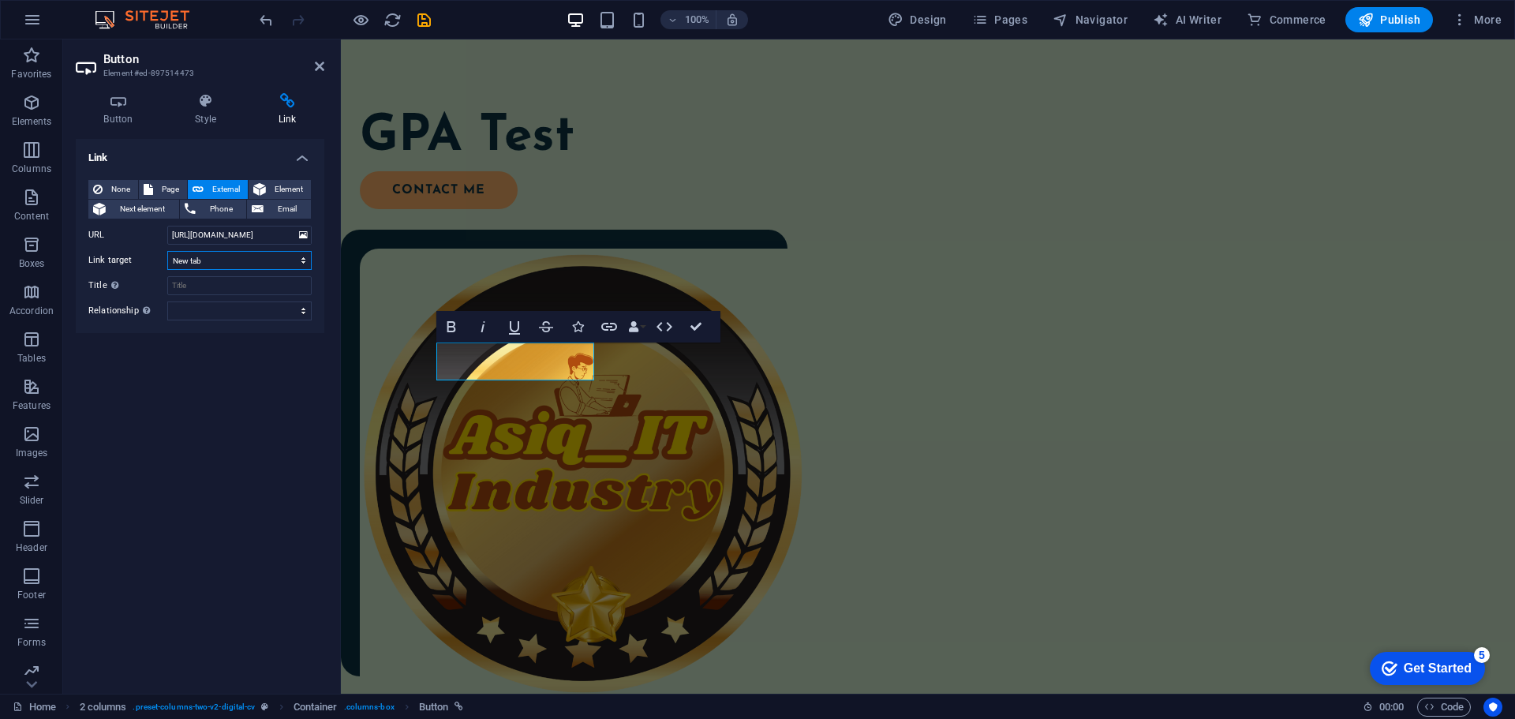
click at [167, 251] on select "New tab Same tab Overlay" at bounding box center [239, 260] width 144 height 19
click at [217, 262] on select "New tab Same tab Overlay" at bounding box center [239, 260] width 144 height 19
select select
click at [167, 251] on select "New tab Same tab Overlay" at bounding box center [239, 260] width 144 height 19
click at [220, 309] on select "alternate author bookmark external help license next nofollow noreferrer noopen…" at bounding box center [239, 310] width 144 height 19
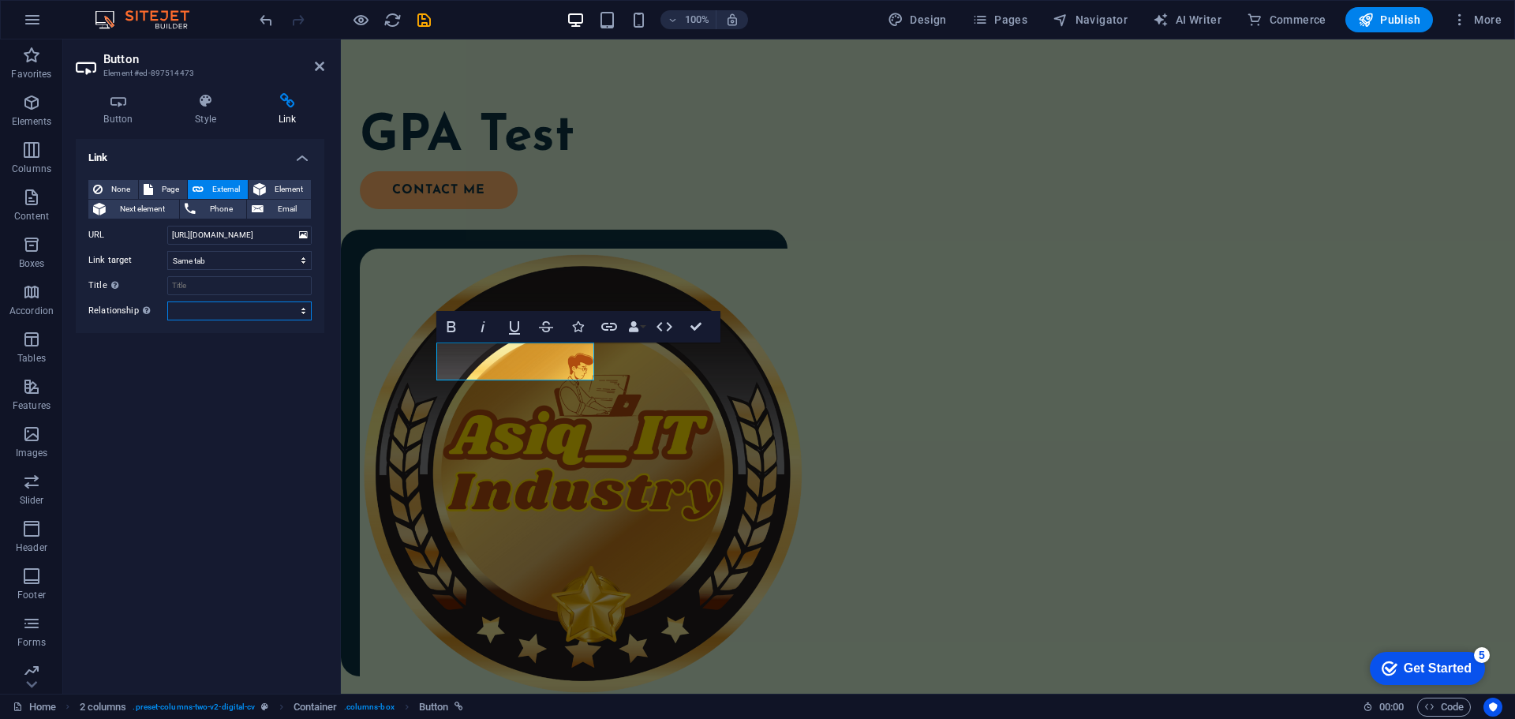
select select "external"
click at [167, 301] on select "alternate author bookmark external help license next nofollow noreferrer noopen…" at bounding box center [239, 310] width 144 height 19
click at [1401, 20] on span "Publish" at bounding box center [1389, 20] width 62 height 16
